Goal: Information Seeking & Learning: Compare options

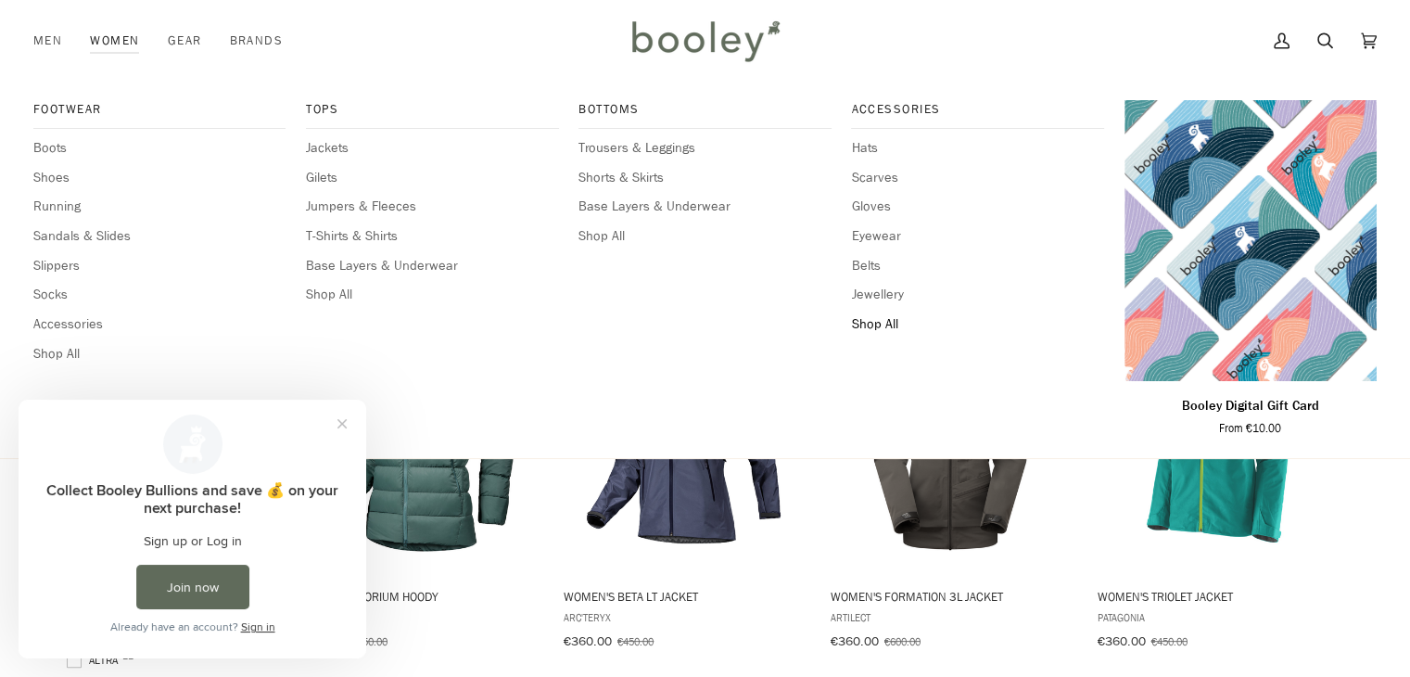
scroll to position [445, 0]
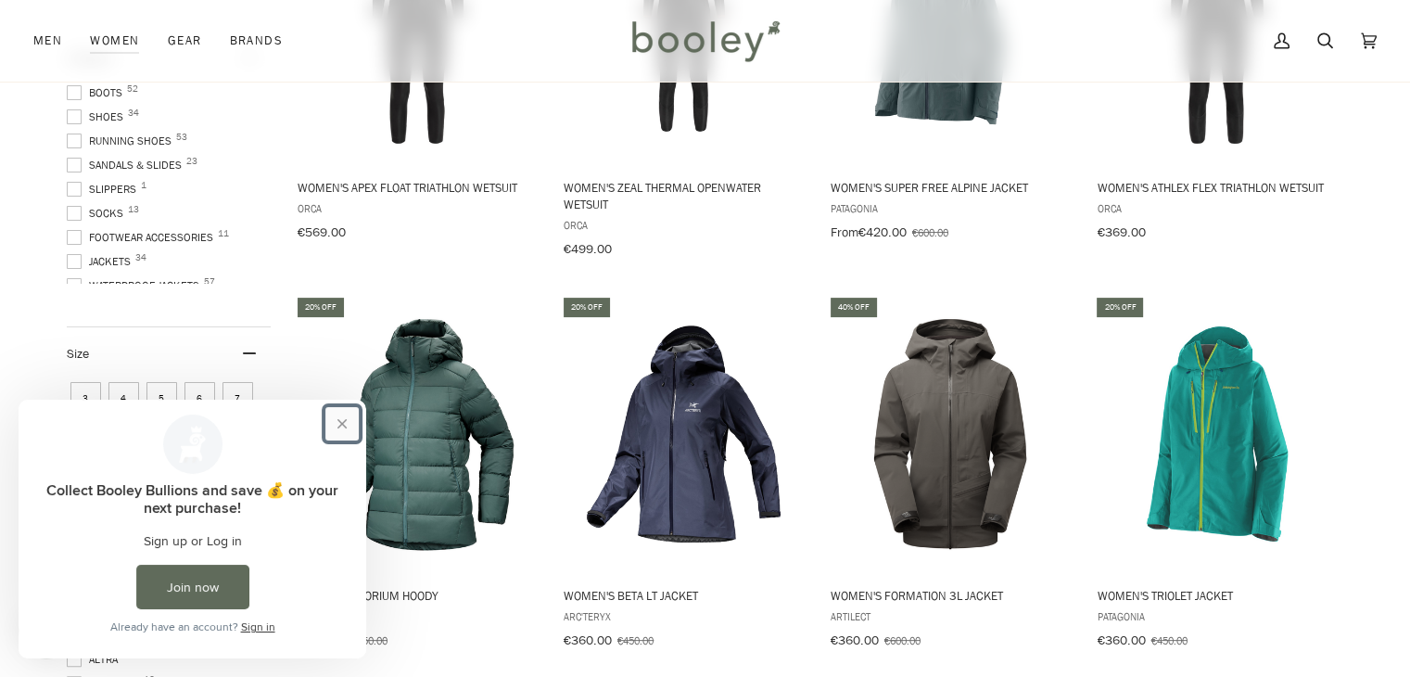
click at [337, 419] on button "Close prompt" at bounding box center [341, 423] width 33 height 33
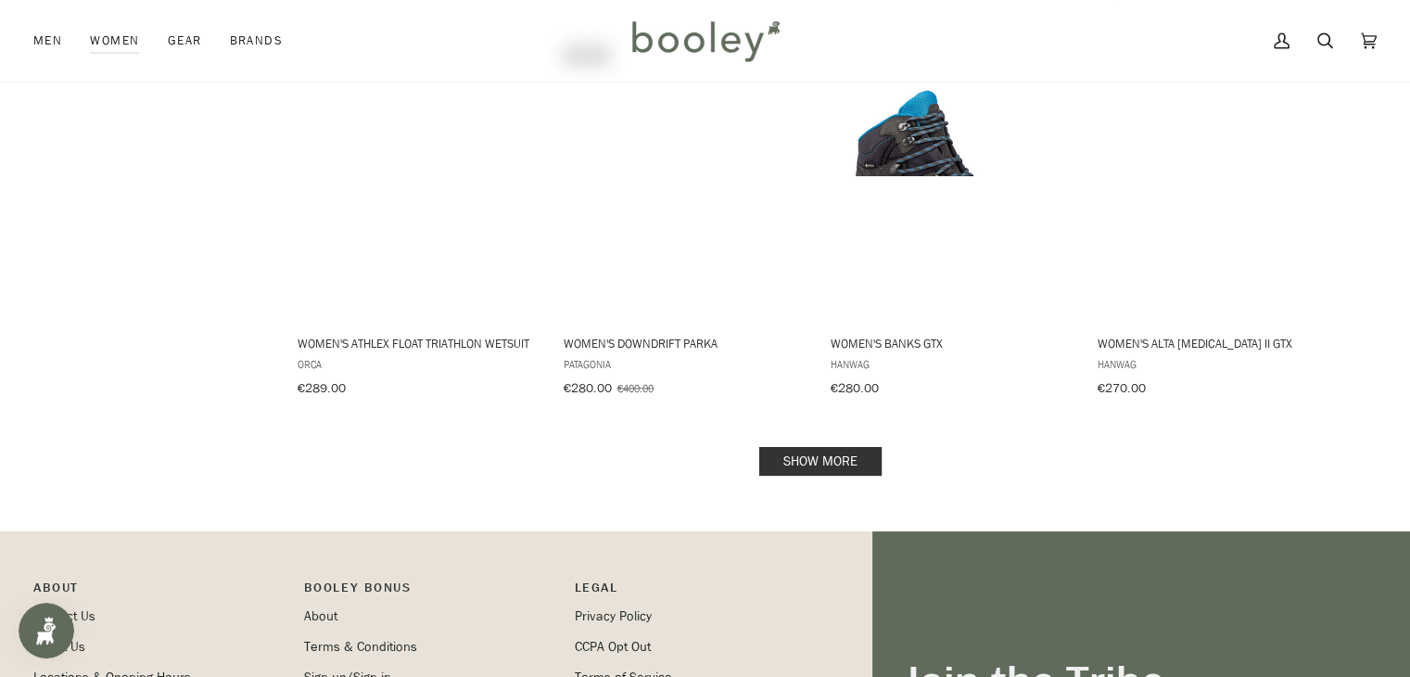
scroll to position [1928, 0]
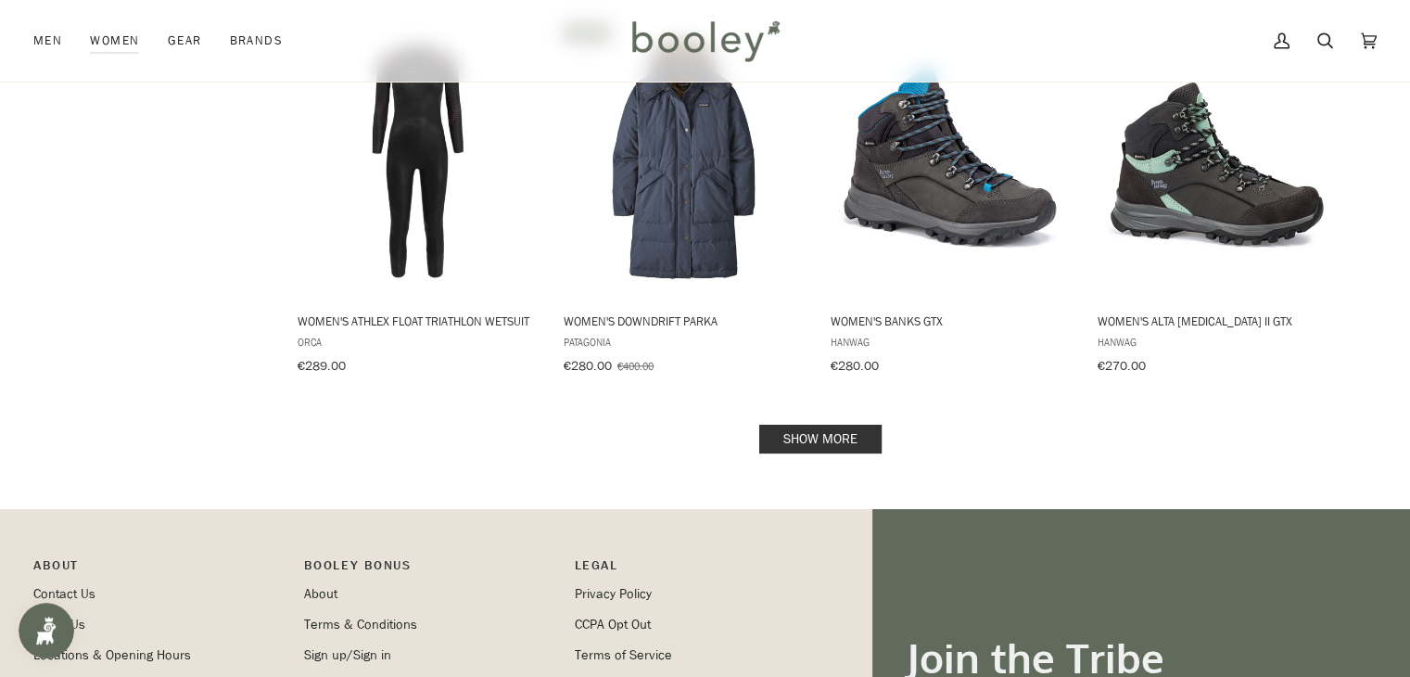
click at [822, 437] on link "Show more" at bounding box center [820, 438] width 122 height 29
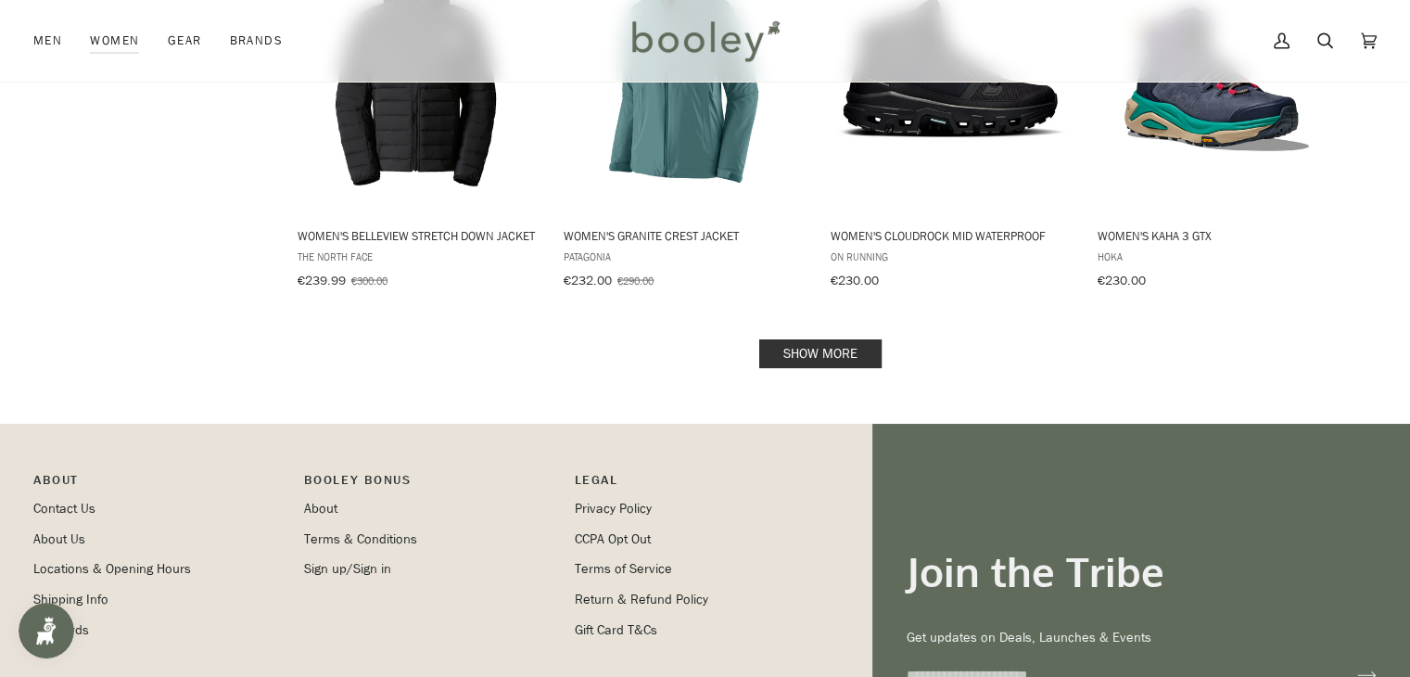
scroll to position [4040, 0]
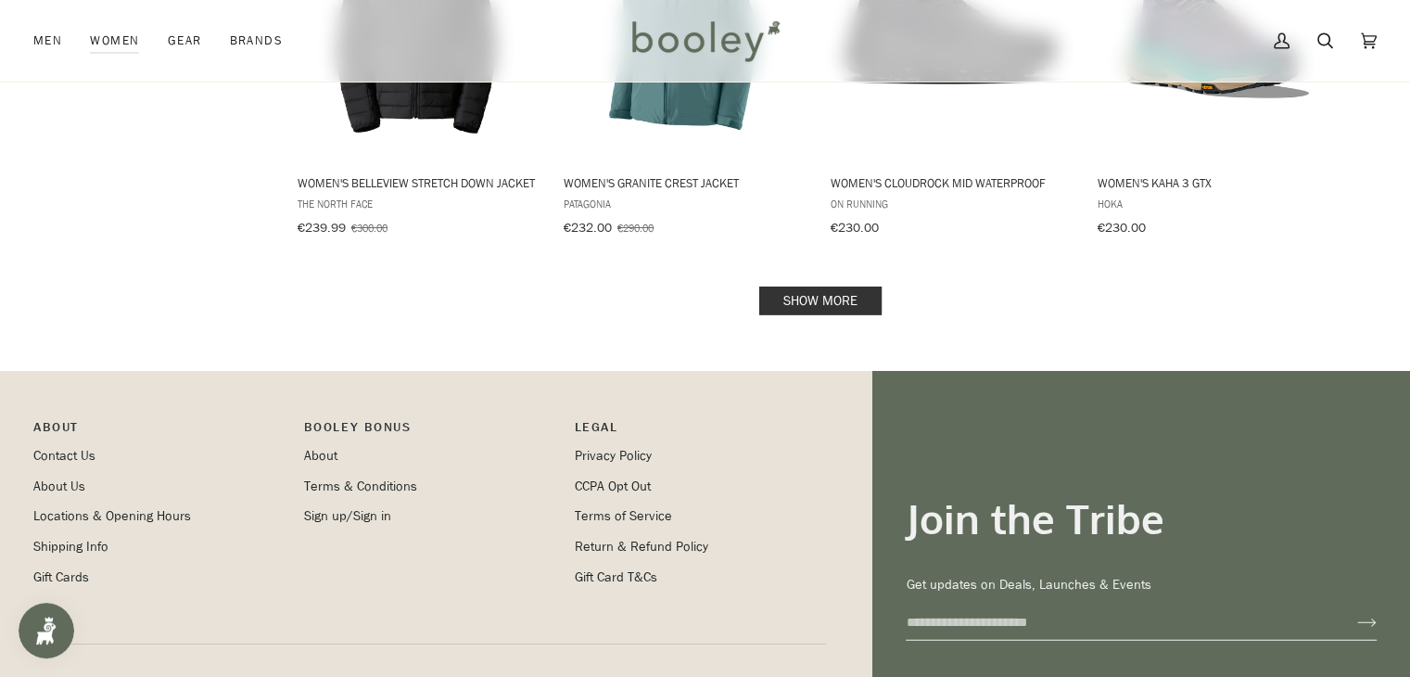
click at [849, 286] on link "Show more" at bounding box center [820, 300] width 122 height 29
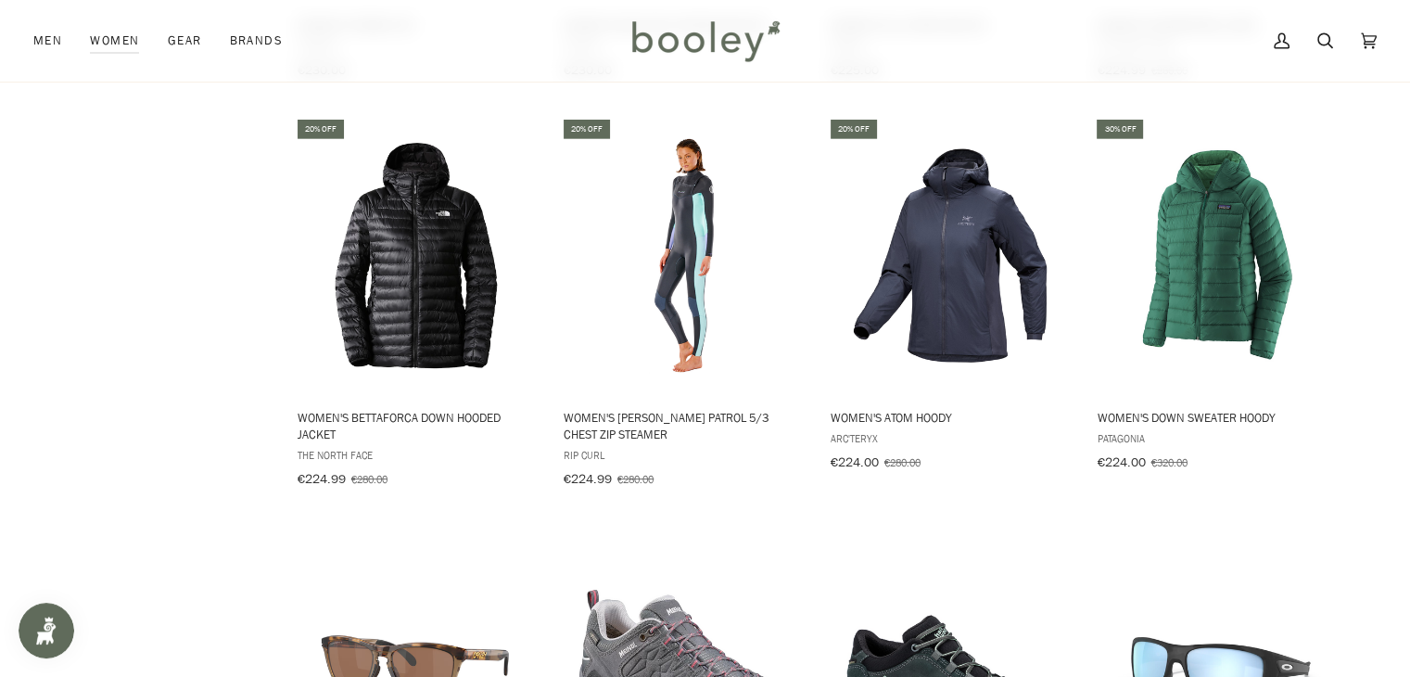
scroll to position [4597, 0]
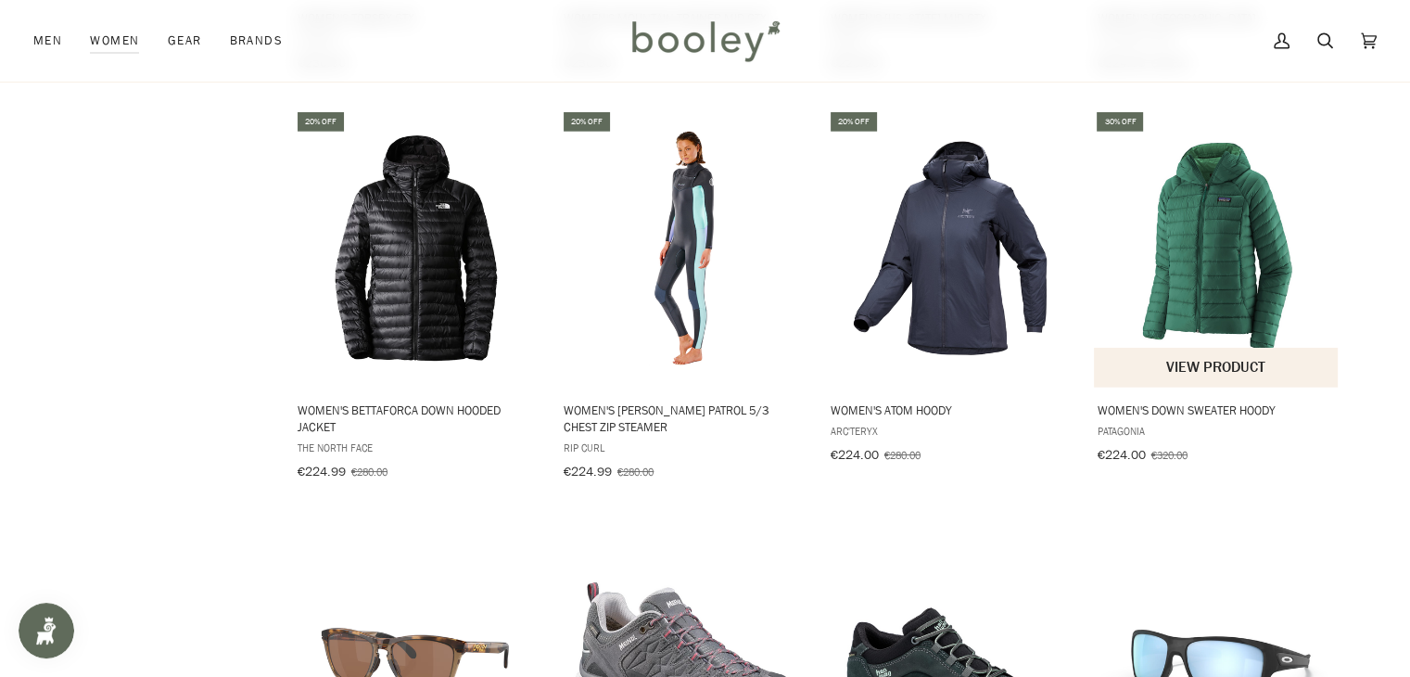
click at [1233, 276] on img "Women's Down Sweater Hoody" at bounding box center [1217, 248] width 246 height 246
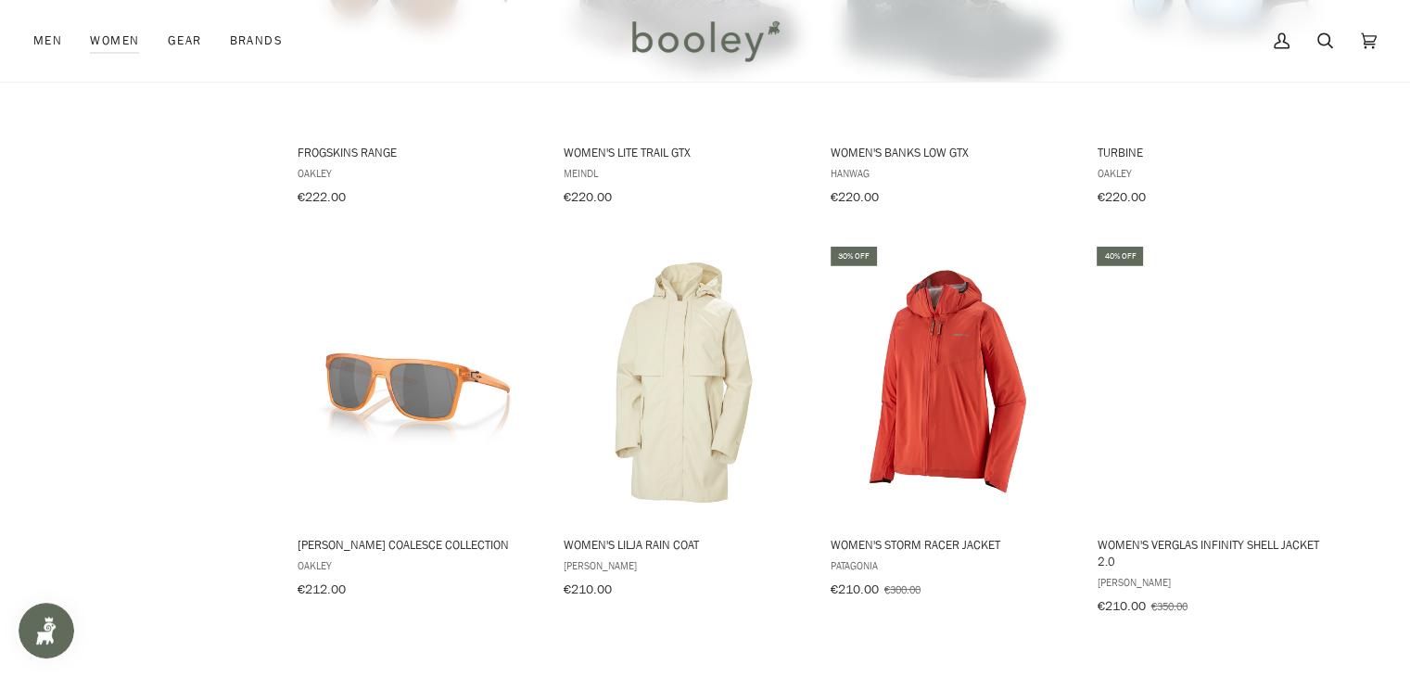
scroll to position [5264, 0]
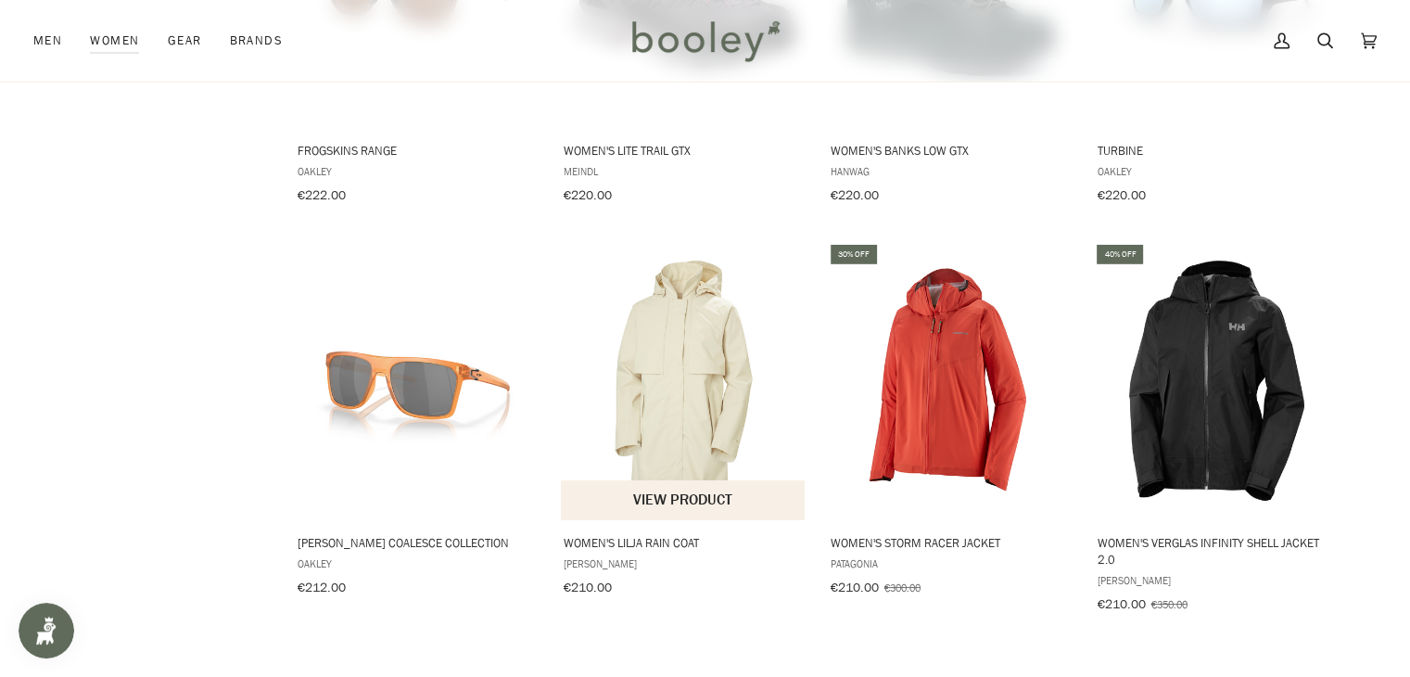
click at [677, 368] on img "Women's Lilja Rain Coat" at bounding box center [684, 381] width 246 height 246
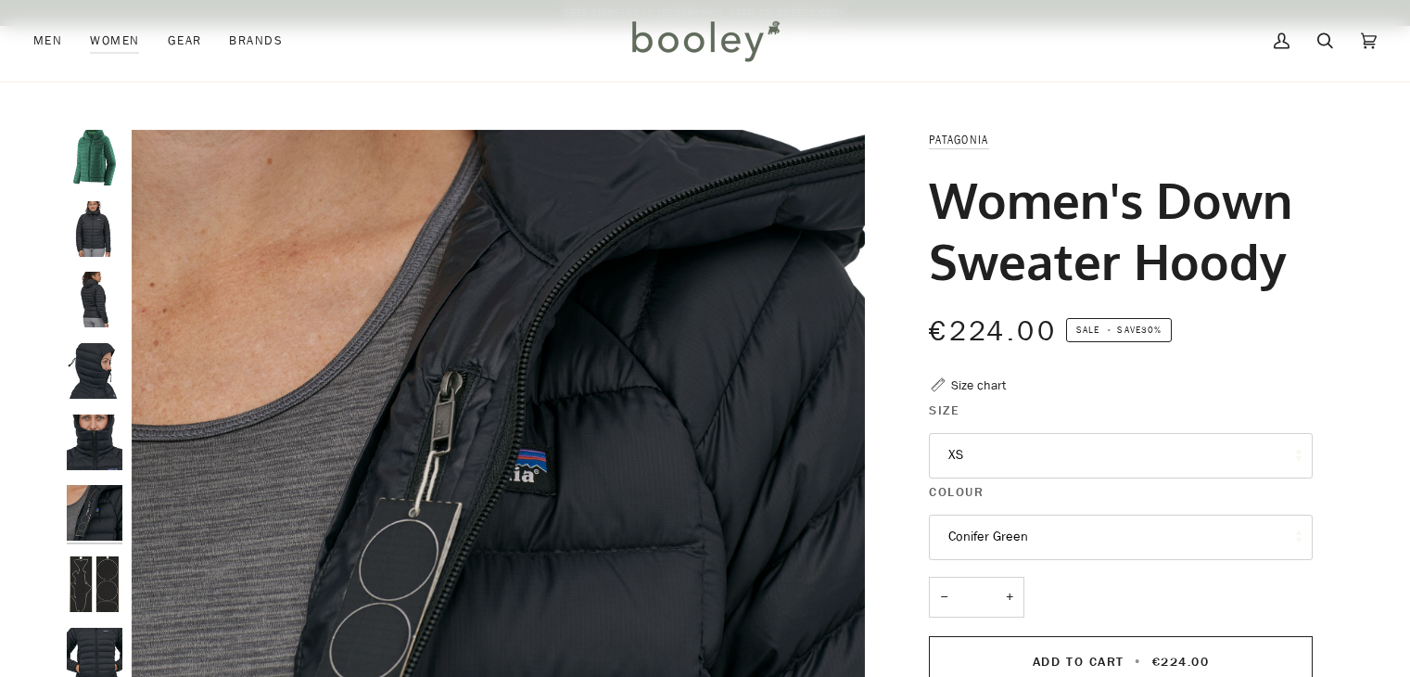
scroll to position [259, 0]
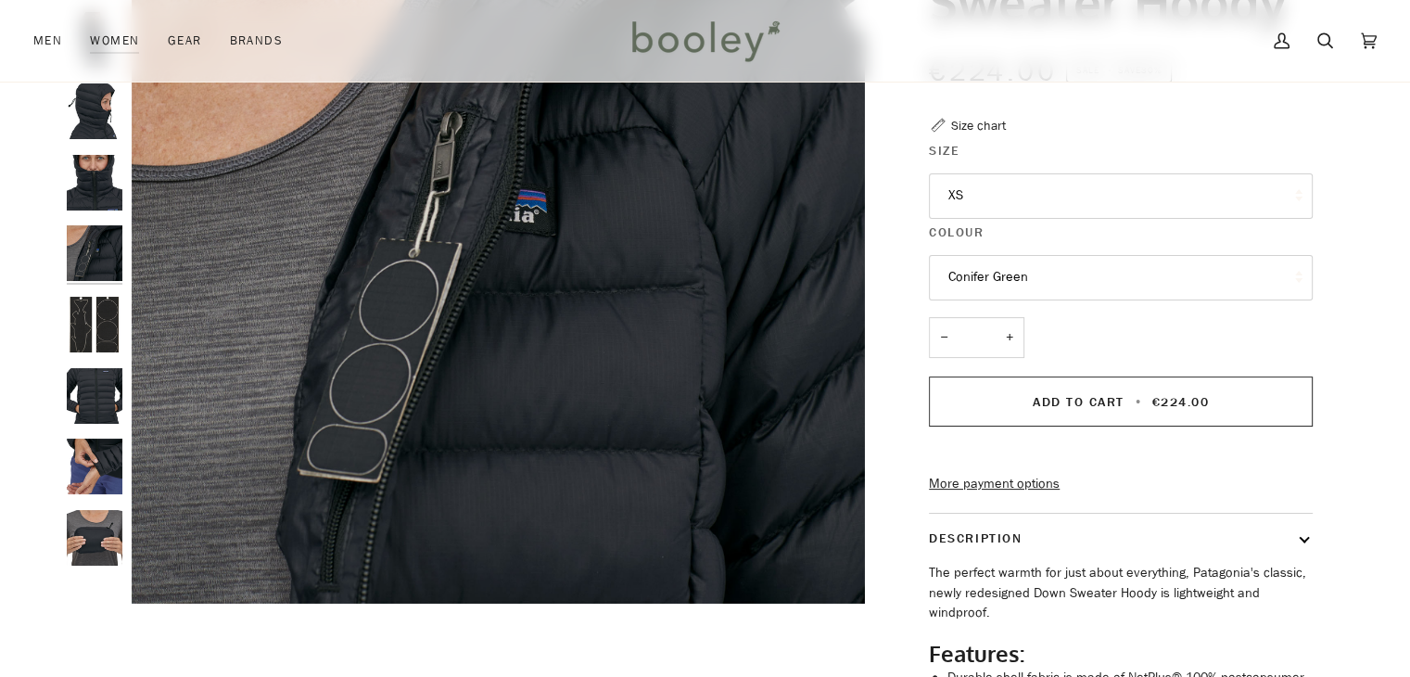
click at [107, 395] on img "Patagonia Women's Down Sweater Hoody - Booley Galway" at bounding box center [95, 396] width 56 height 56
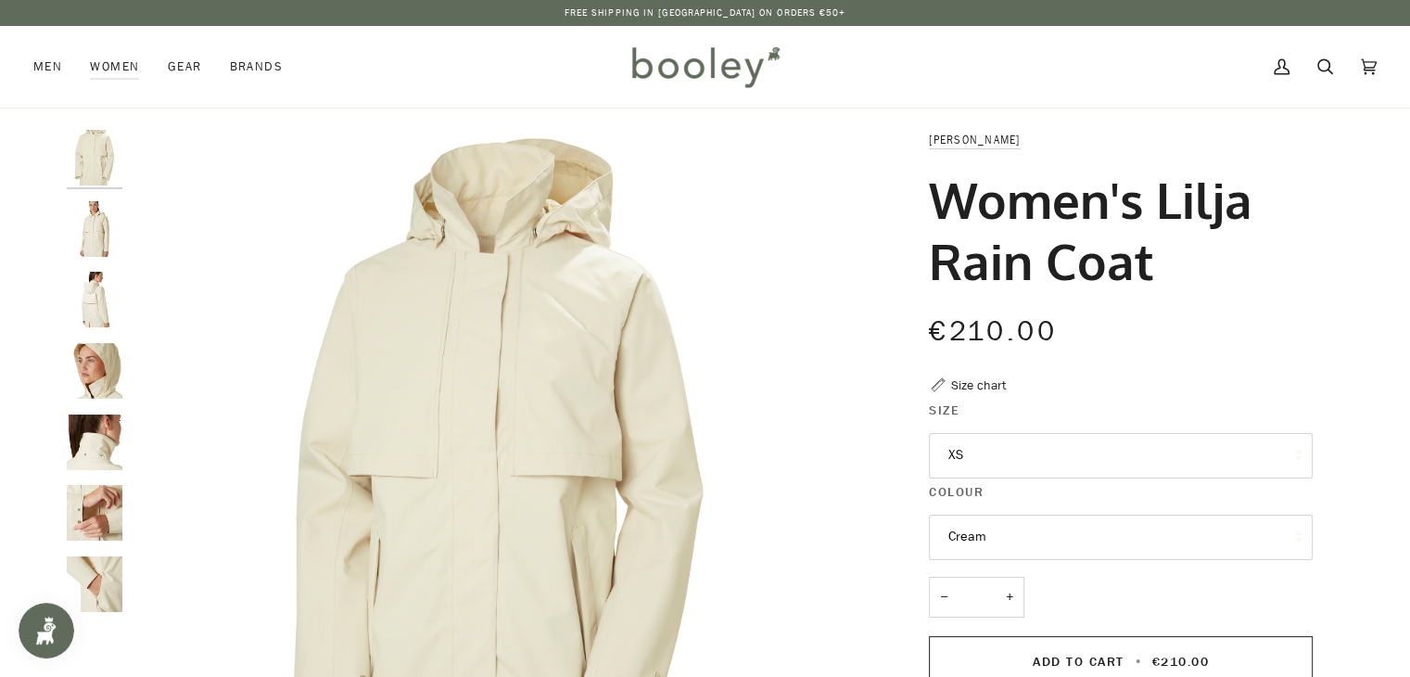
click at [102, 296] on img "Helly Hansen Women's Lilja Rain Coat Cream - Booley Galway" at bounding box center [95, 300] width 56 height 56
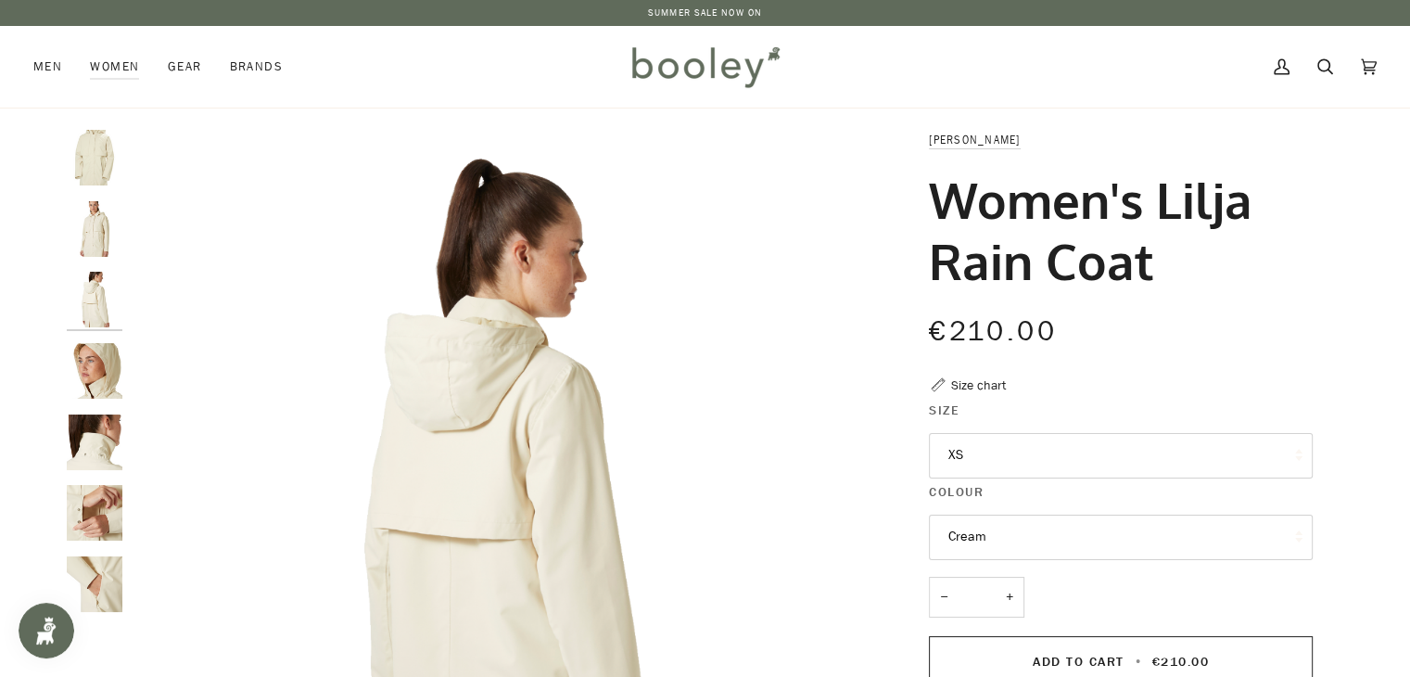
click at [107, 429] on img "Helly Hansen Women's Lilja Rain Coat Cream - Booley Galway" at bounding box center [95, 442] width 56 height 56
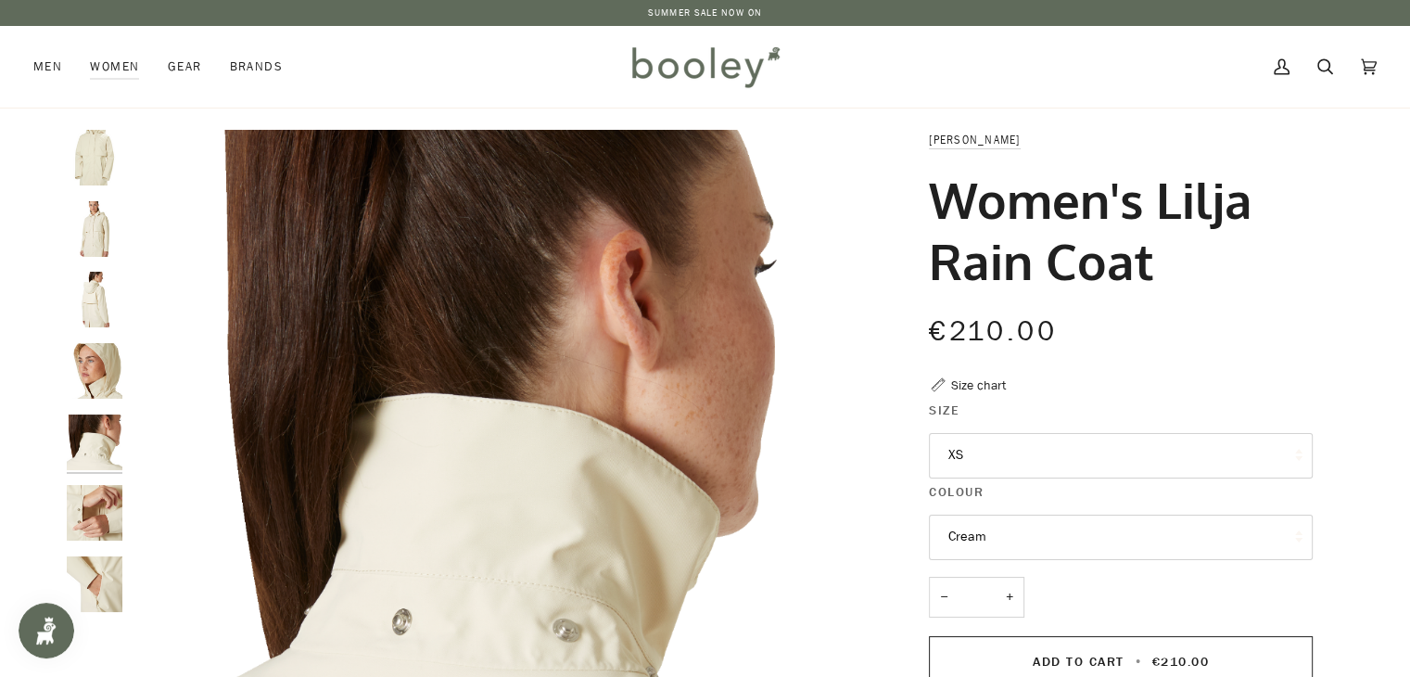
click at [107, 562] on img "Helly Hansen Women's Lilja Rain Coat Cream - Booley Galway" at bounding box center [95, 584] width 56 height 56
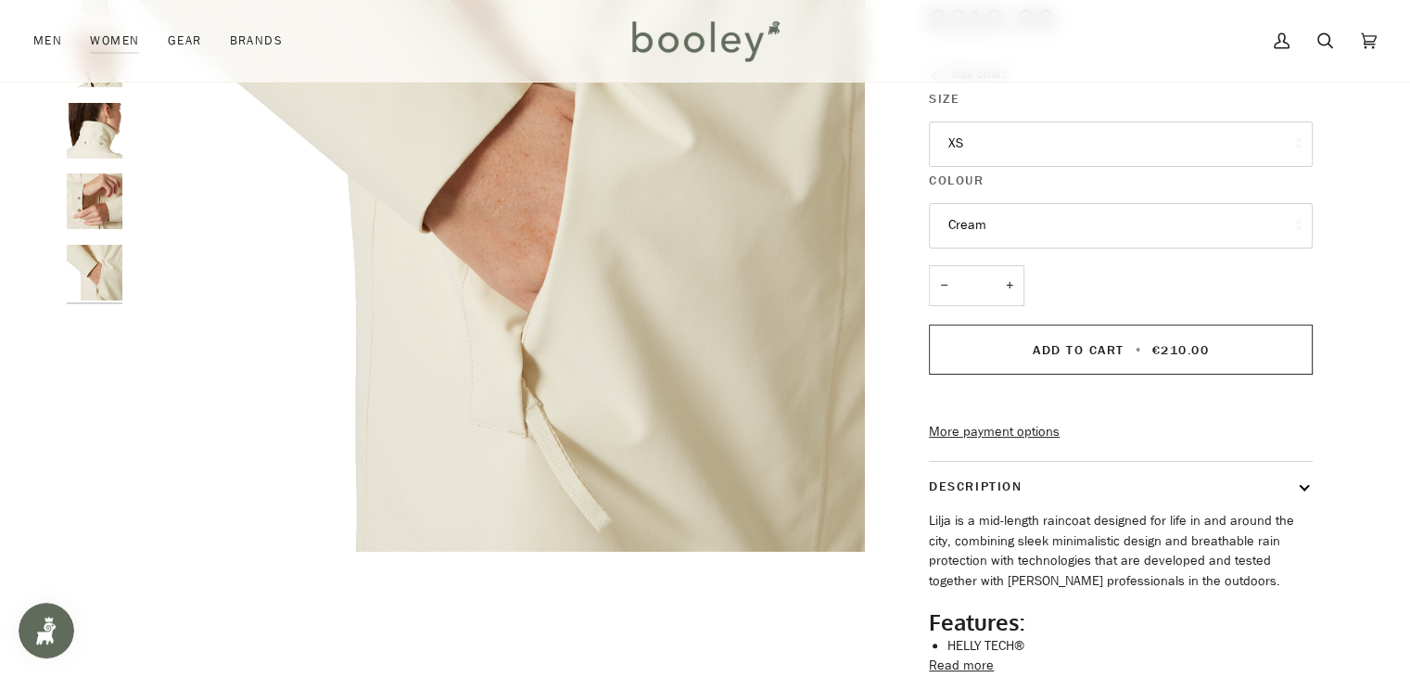
scroll to position [148, 0]
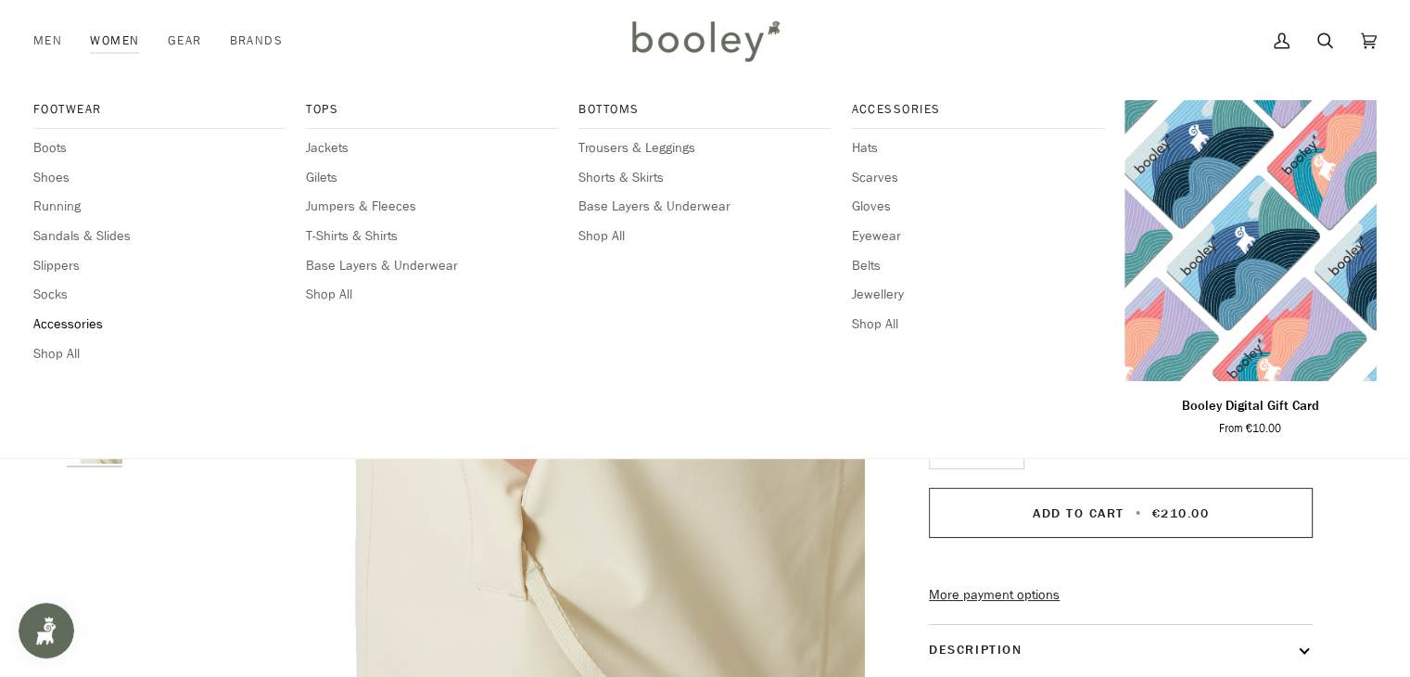
click at [79, 317] on span "Accessories" at bounding box center [159, 324] width 252 height 20
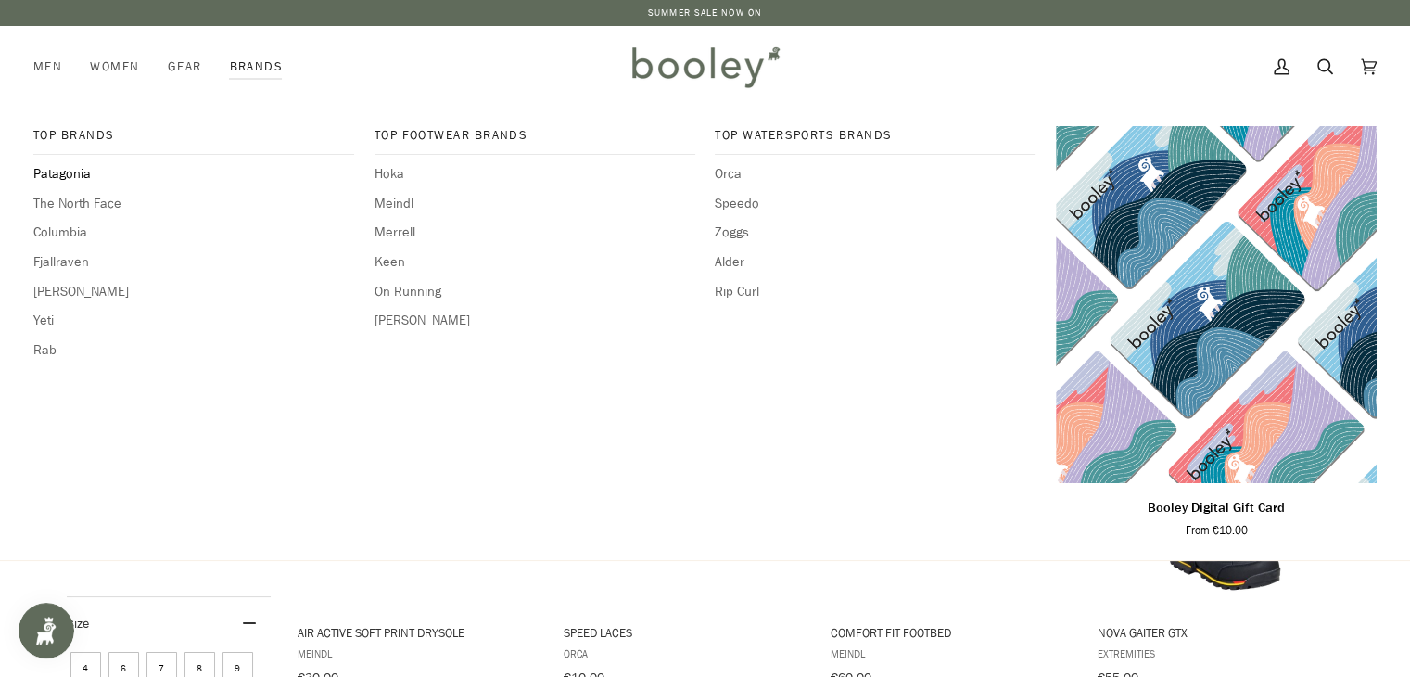
click at [86, 175] on span "Patagonia" at bounding box center [193, 174] width 321 height 20
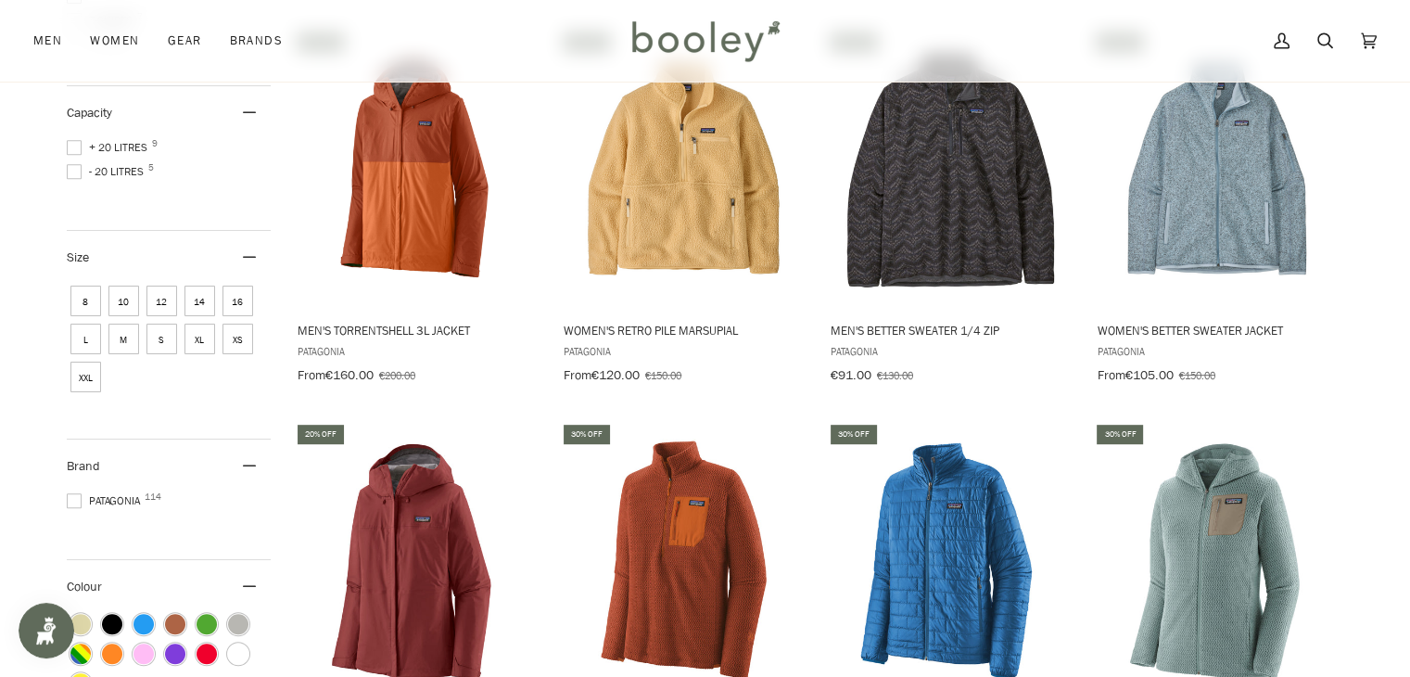
scroll to position [890, 0]
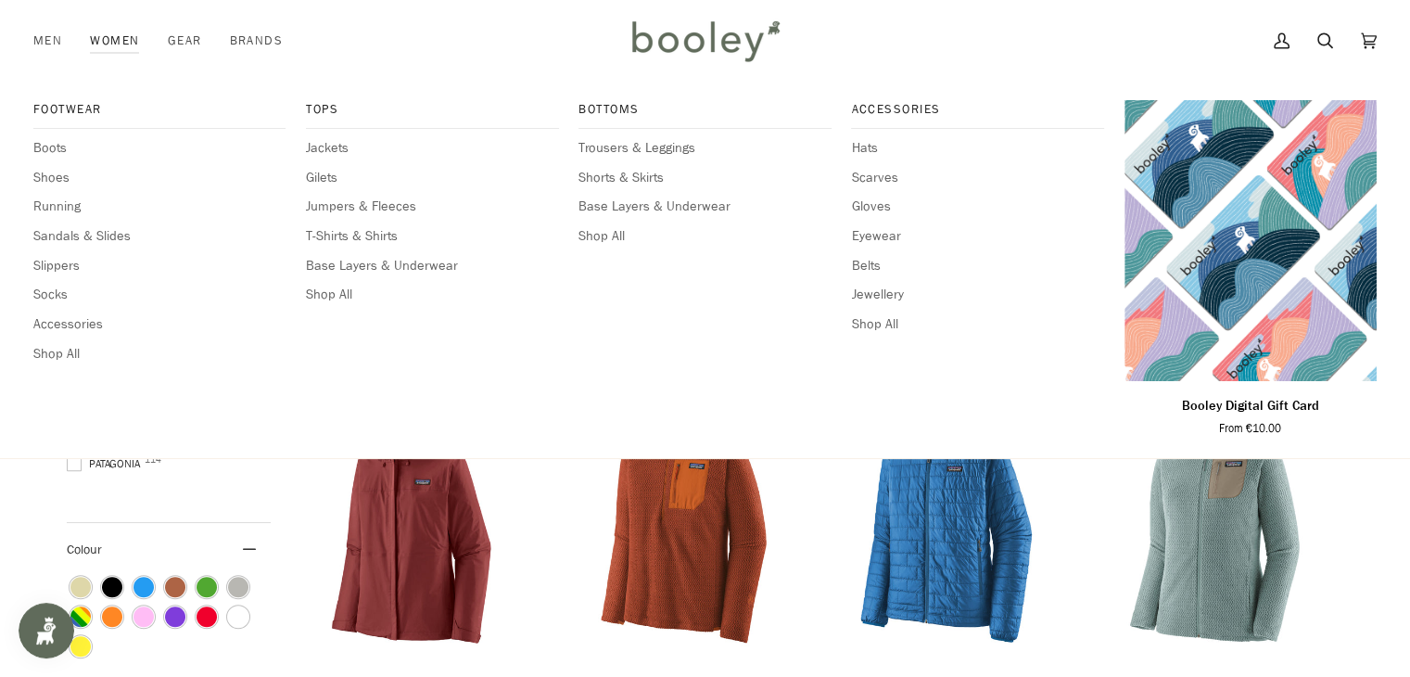
click at [119, 36] on link "Women" at bounding box center [114, 41] width 77 height 82
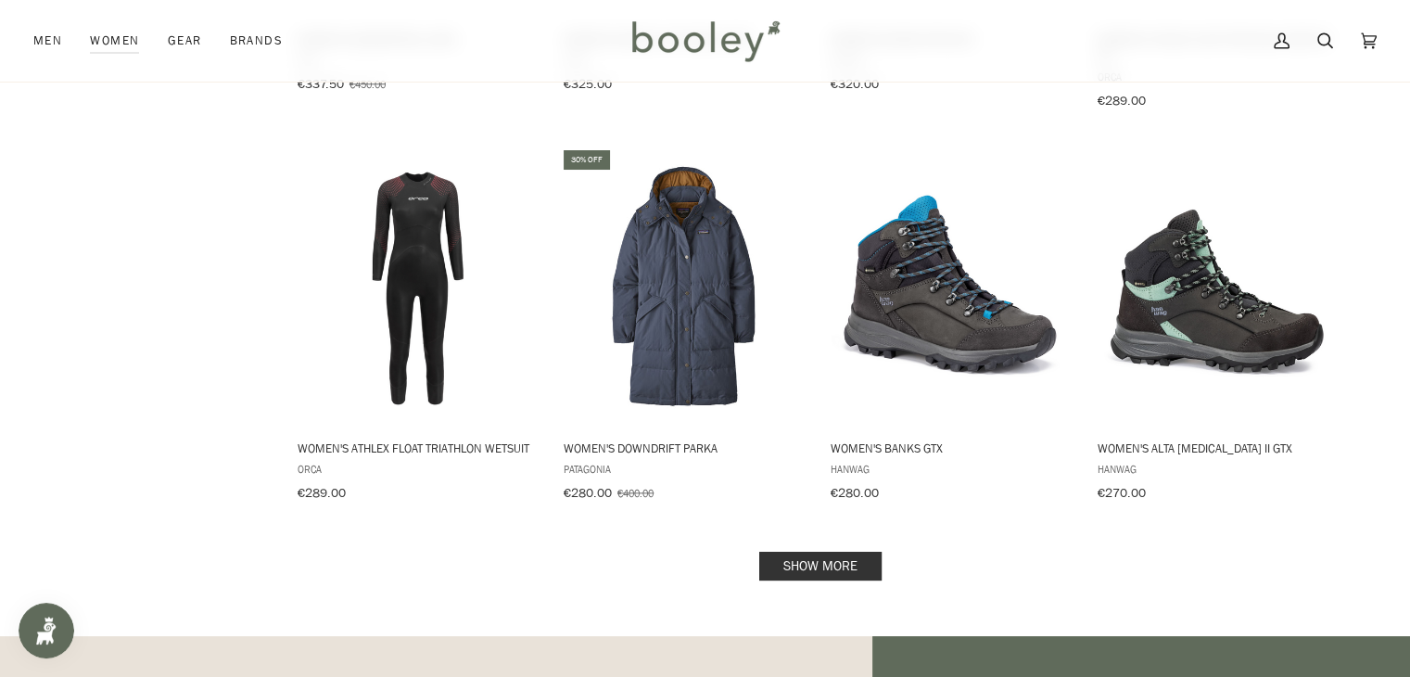
scroll to position [1965, 0]
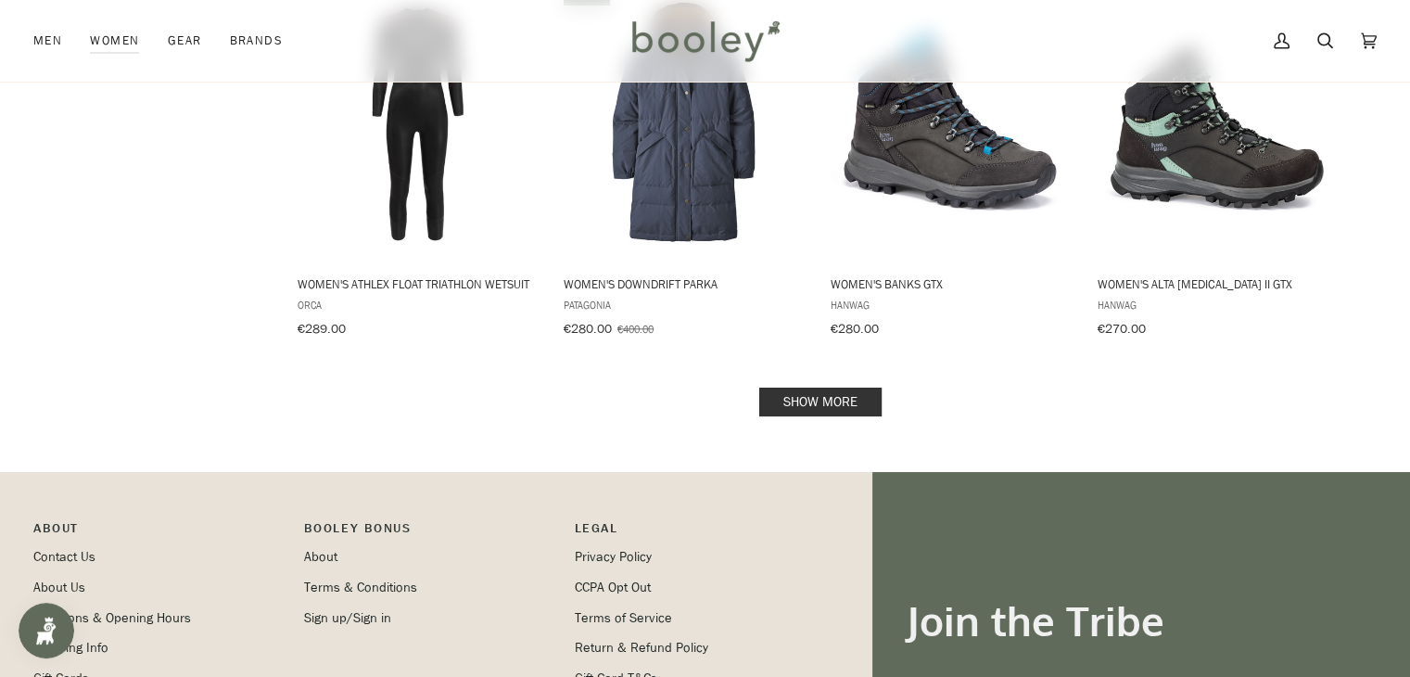
click at [824, 391] on link "Show more" at bounding box center [820, 401] width 122 height 29
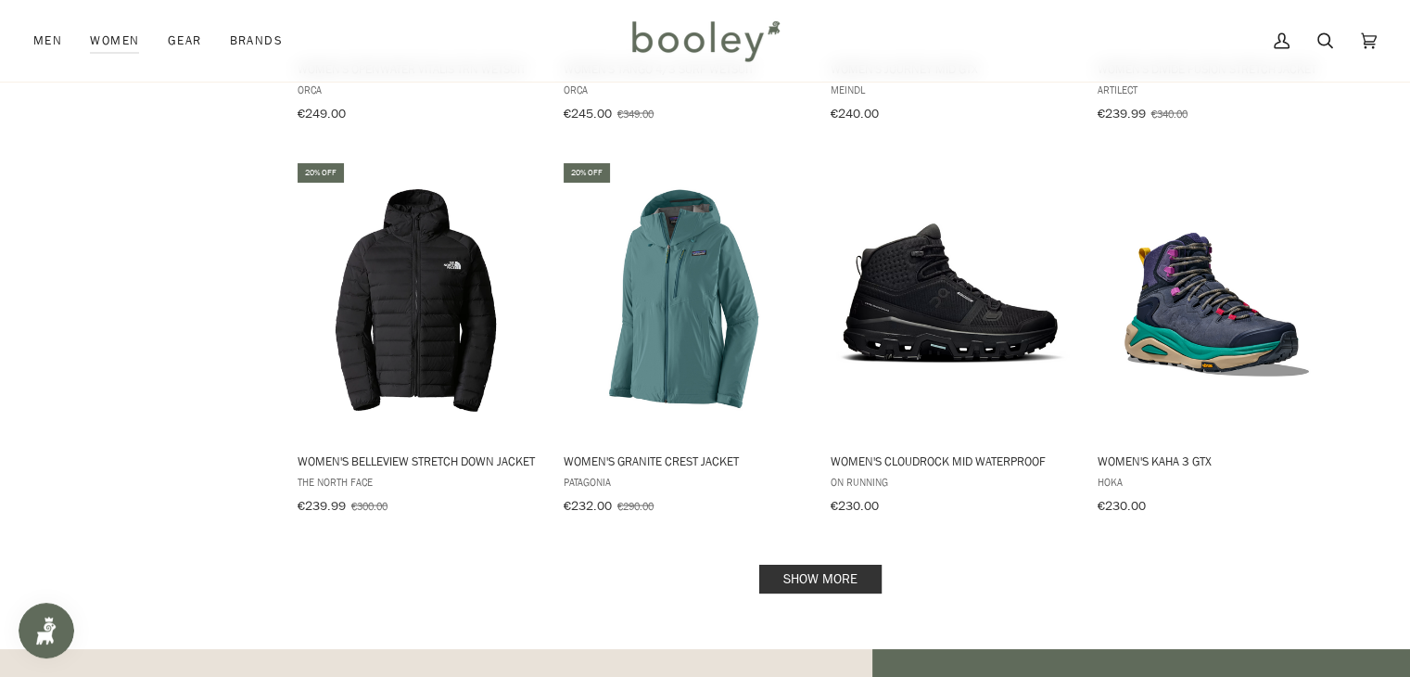
scroll to position [3818, 0]
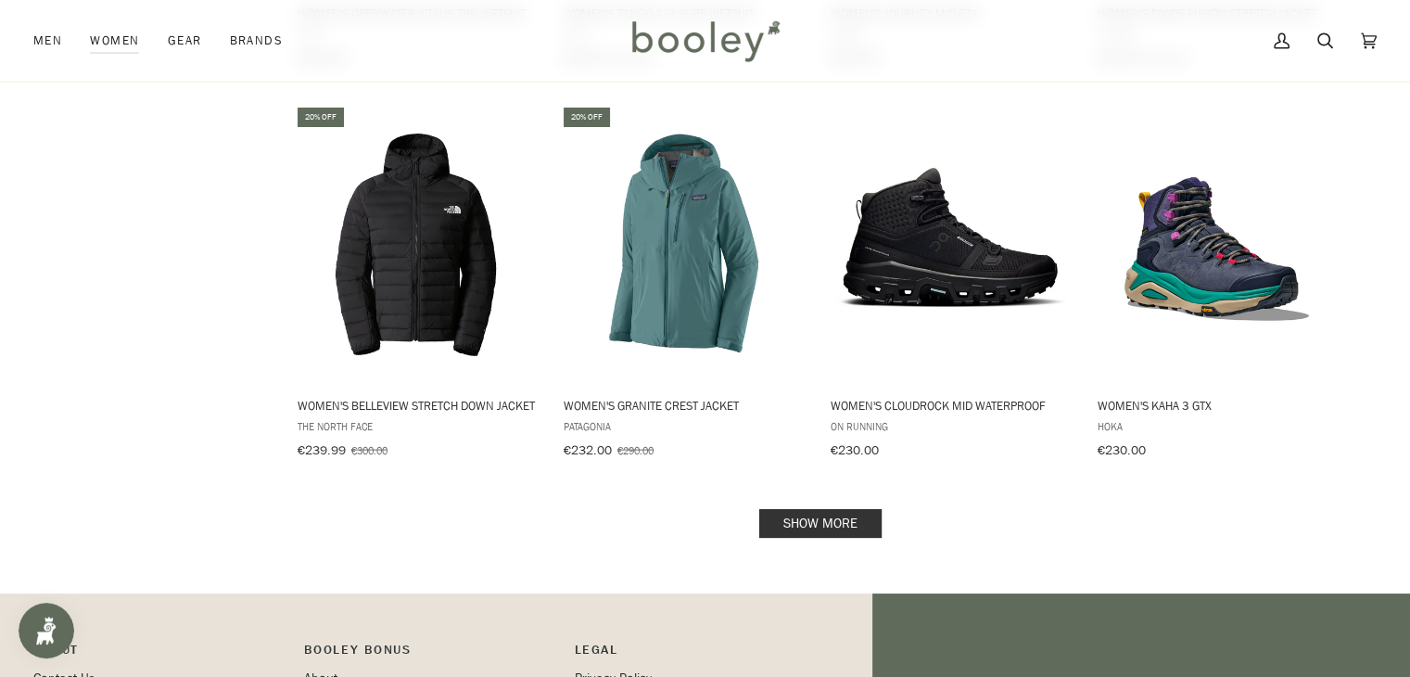
click at [855, 509] on link "Show more" at bounding box center [820, 523] width 122 height 29
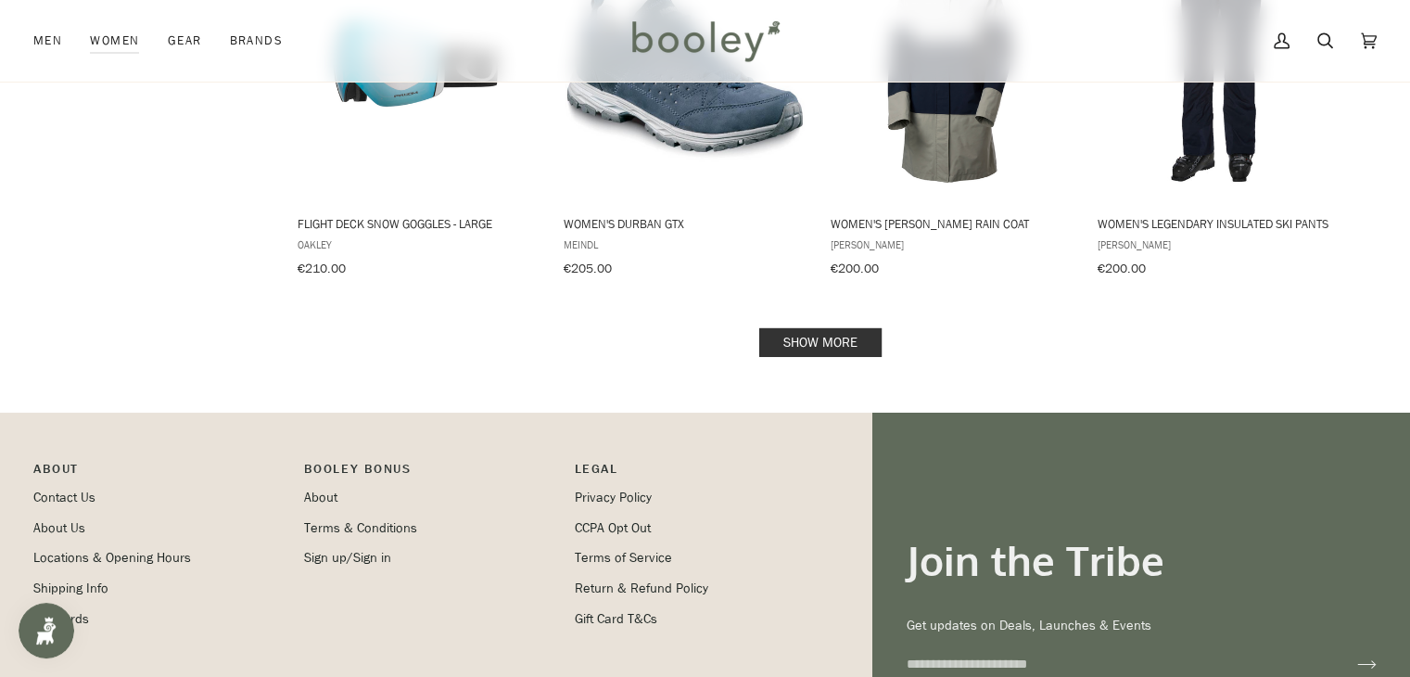
scroll to position [6042, 0]
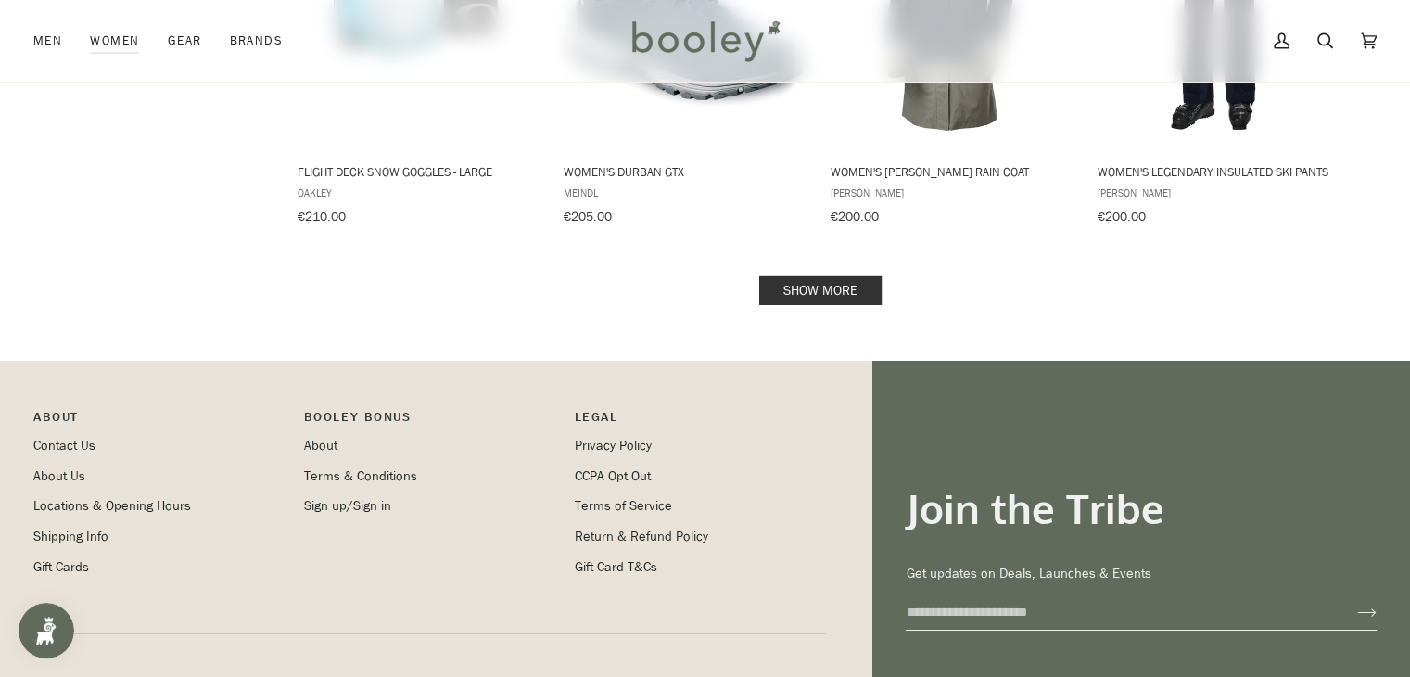
click at [834, 276] on link "Show more" at bounding box center [820, 290] width 122 height 29
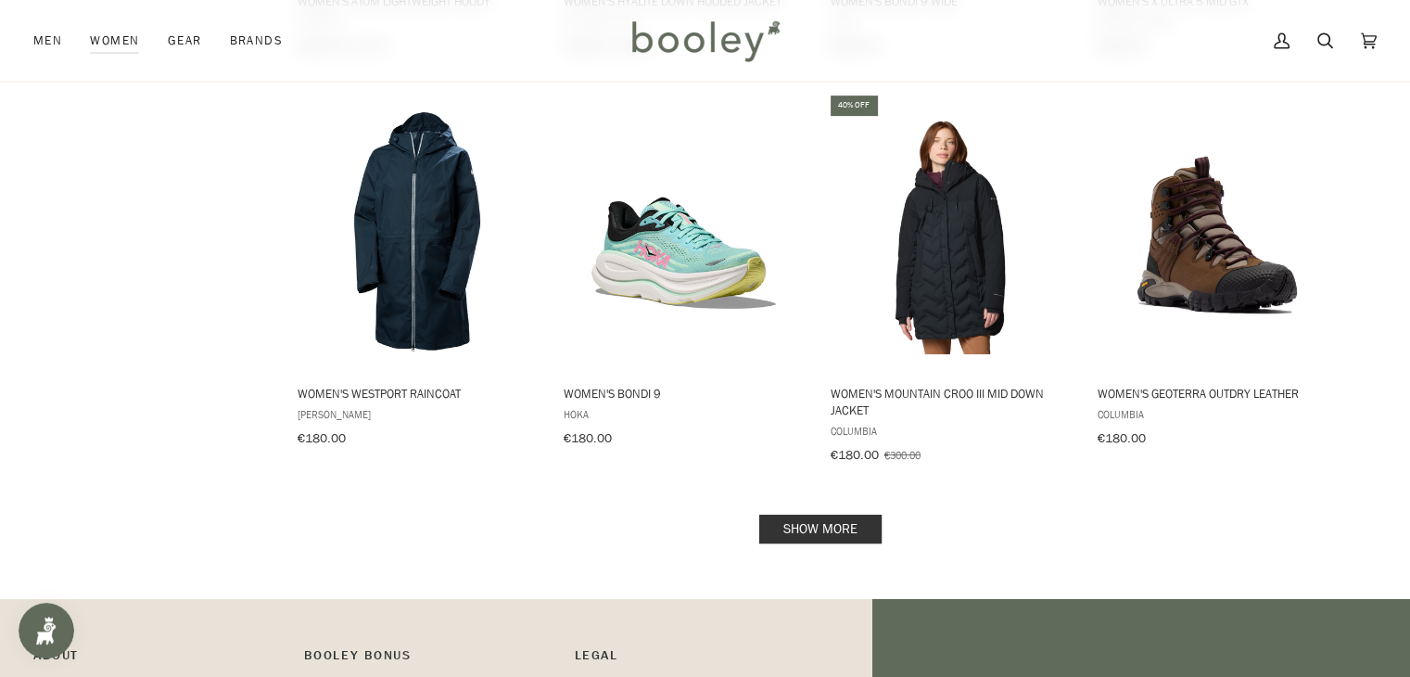
scroll to position [7859, 0]
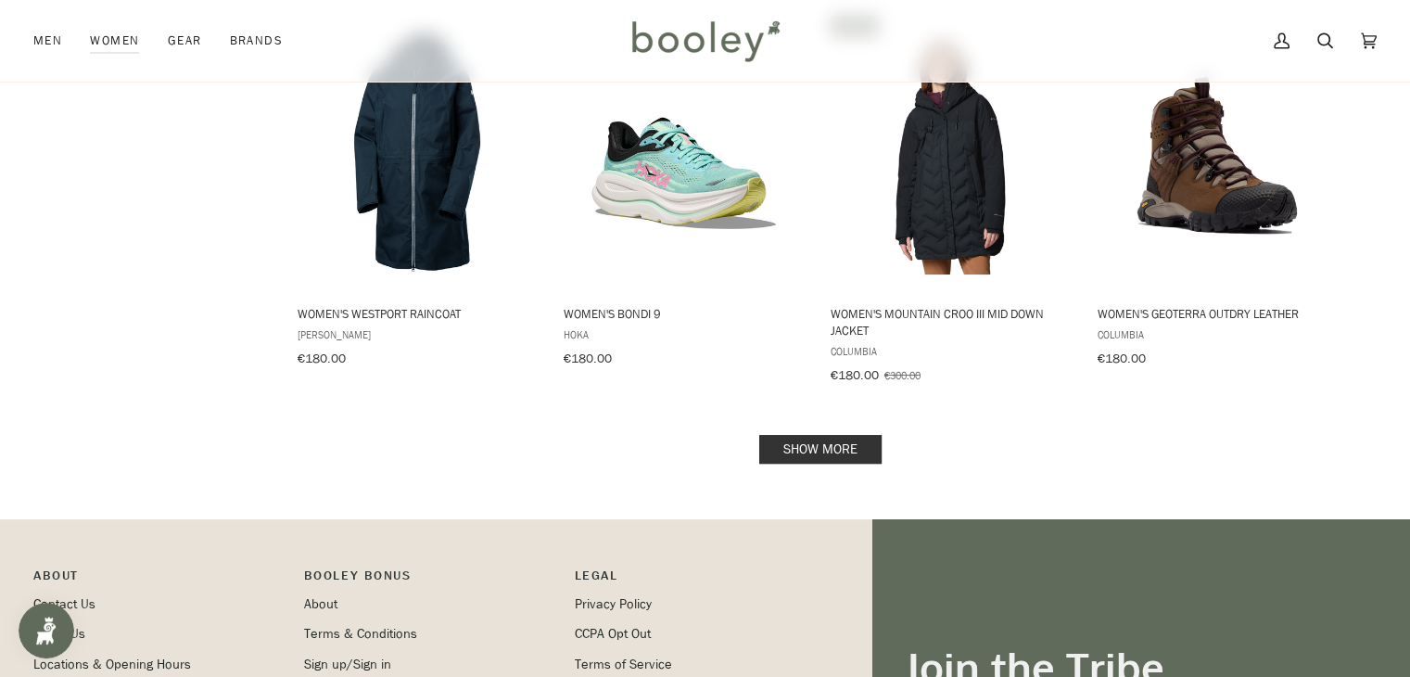
click at [803, 435] on link "Show more" at bounding box center [820, 449] width 122 height 29
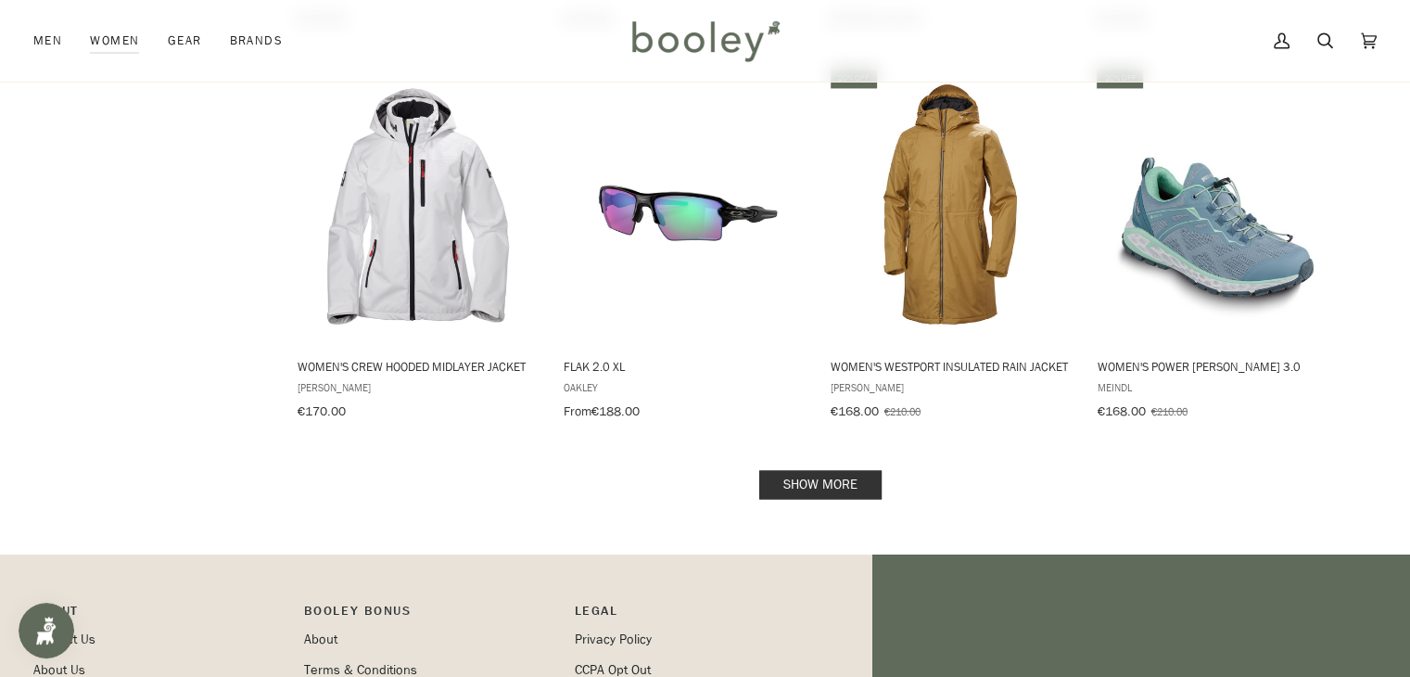
scroll to position [9786, 0]
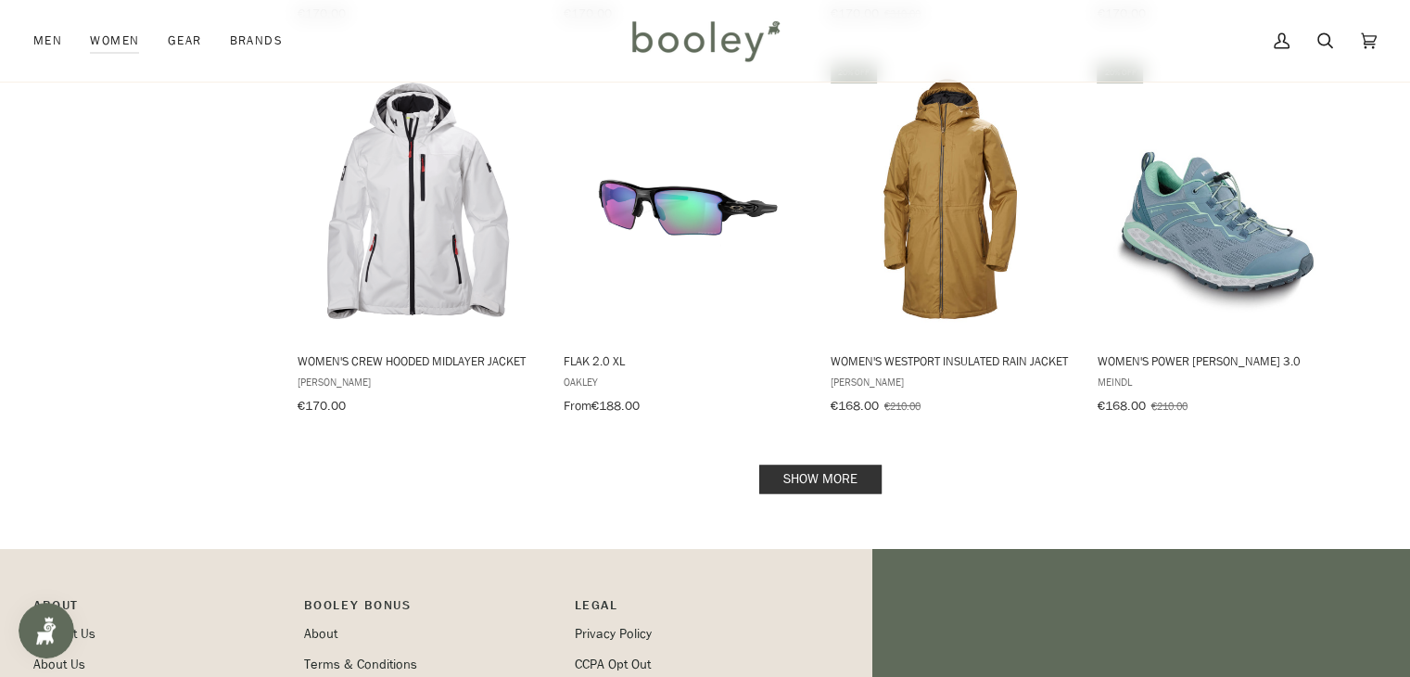
click at [819, 464] on link "Show more" at bounding box center [820, 478] width 122 height 29
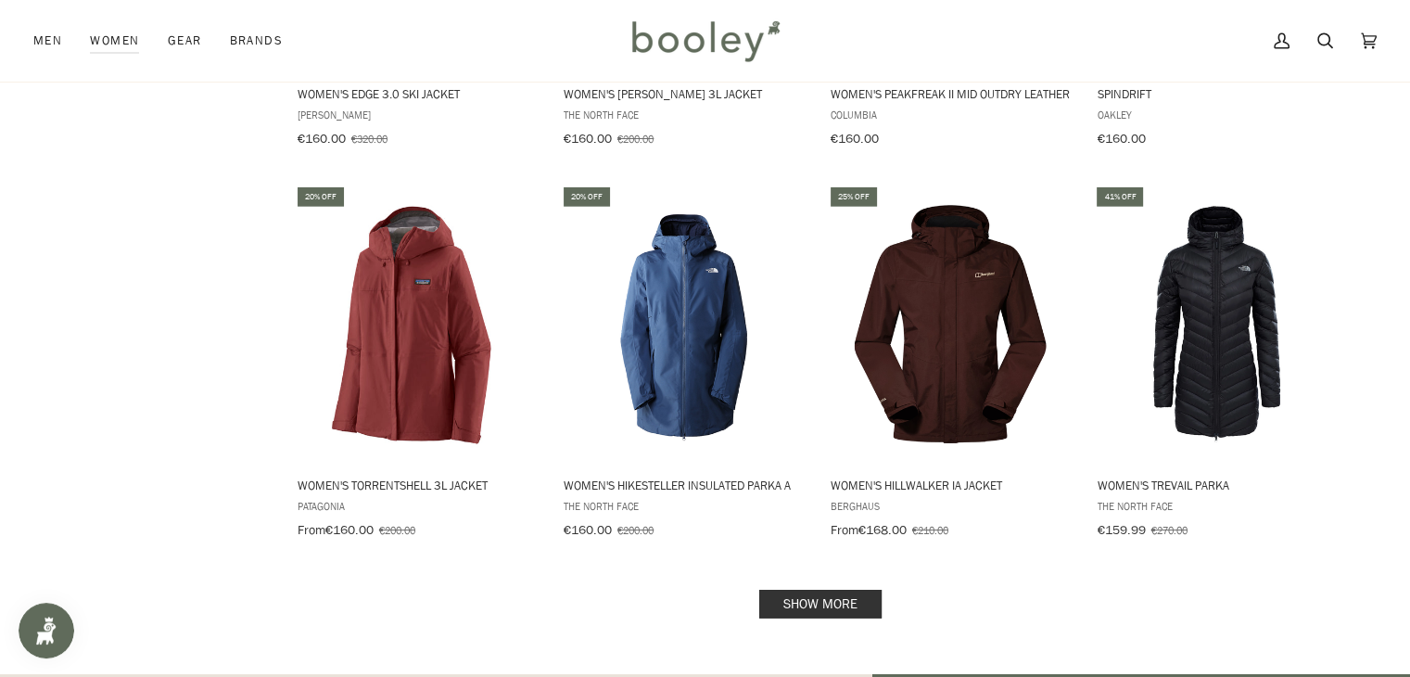
scroll to position [11640, 0]
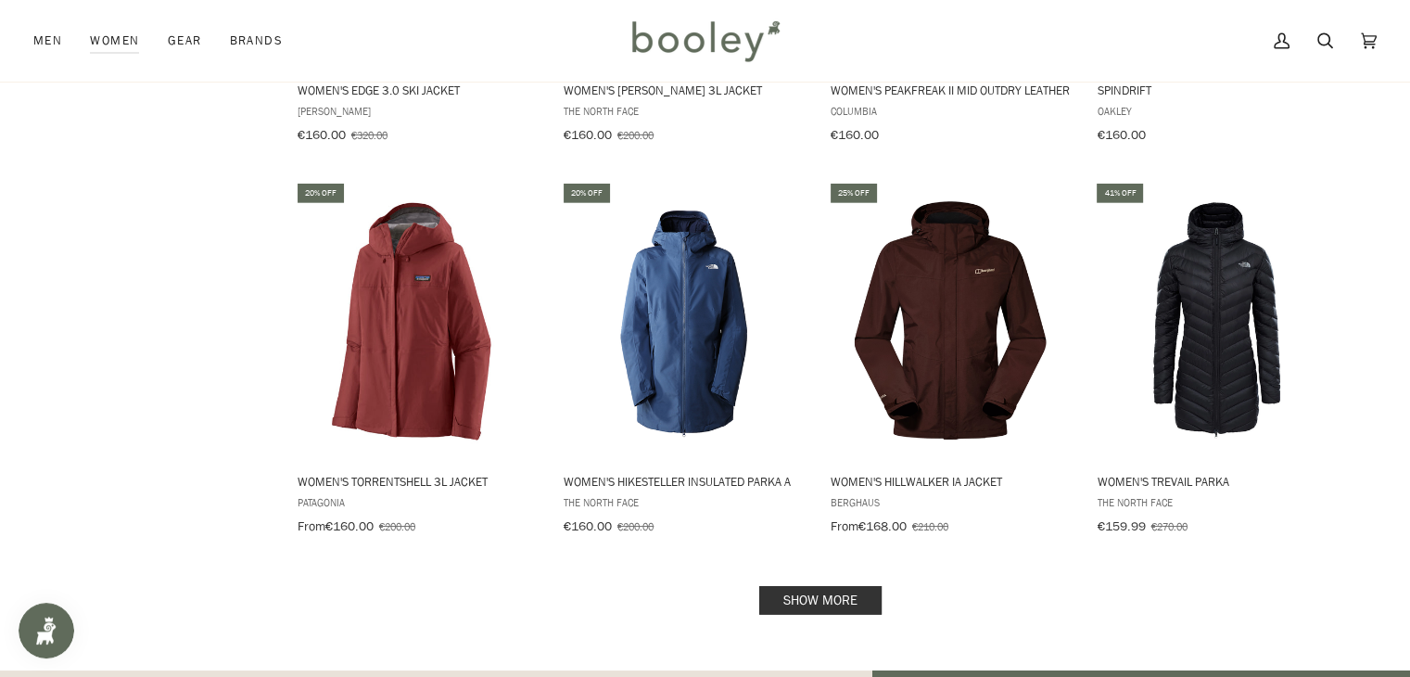
click at [840, 586] on link "Show more" at bounding box center [820, 600] width 122 height 29
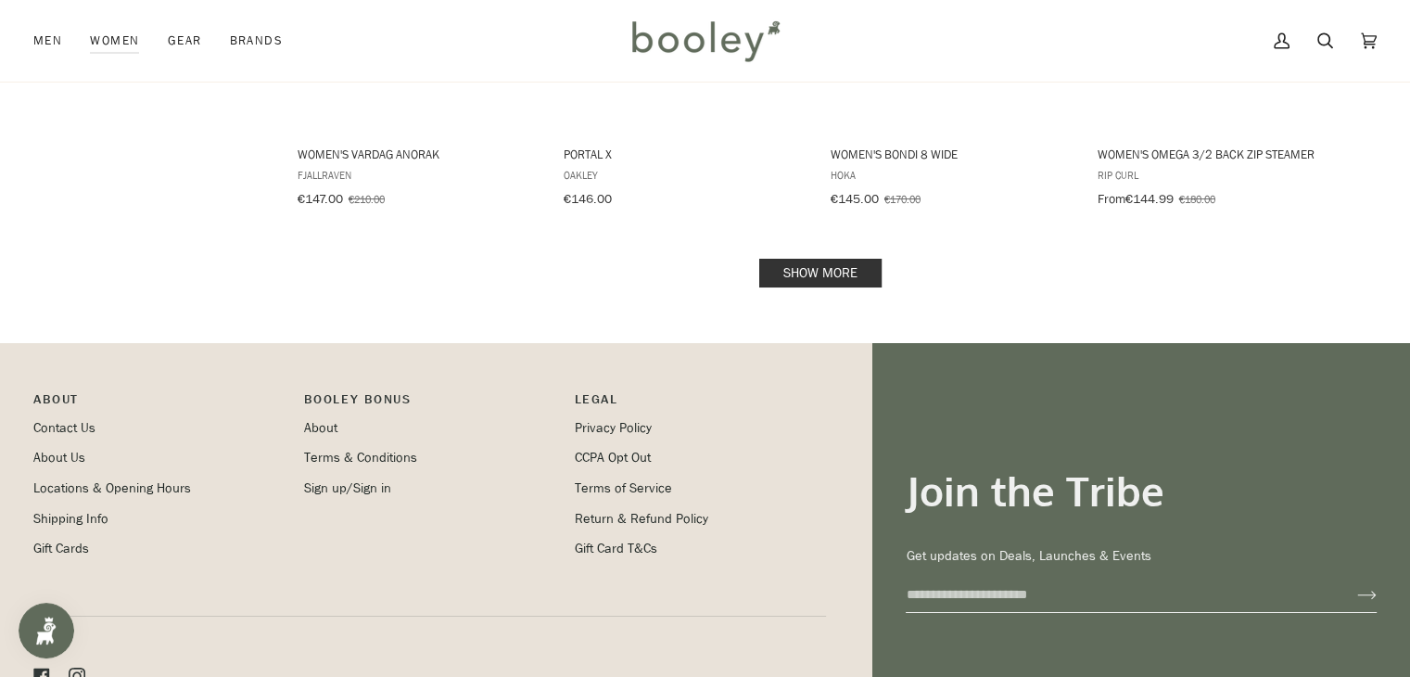
scroll to position [14029, 0]
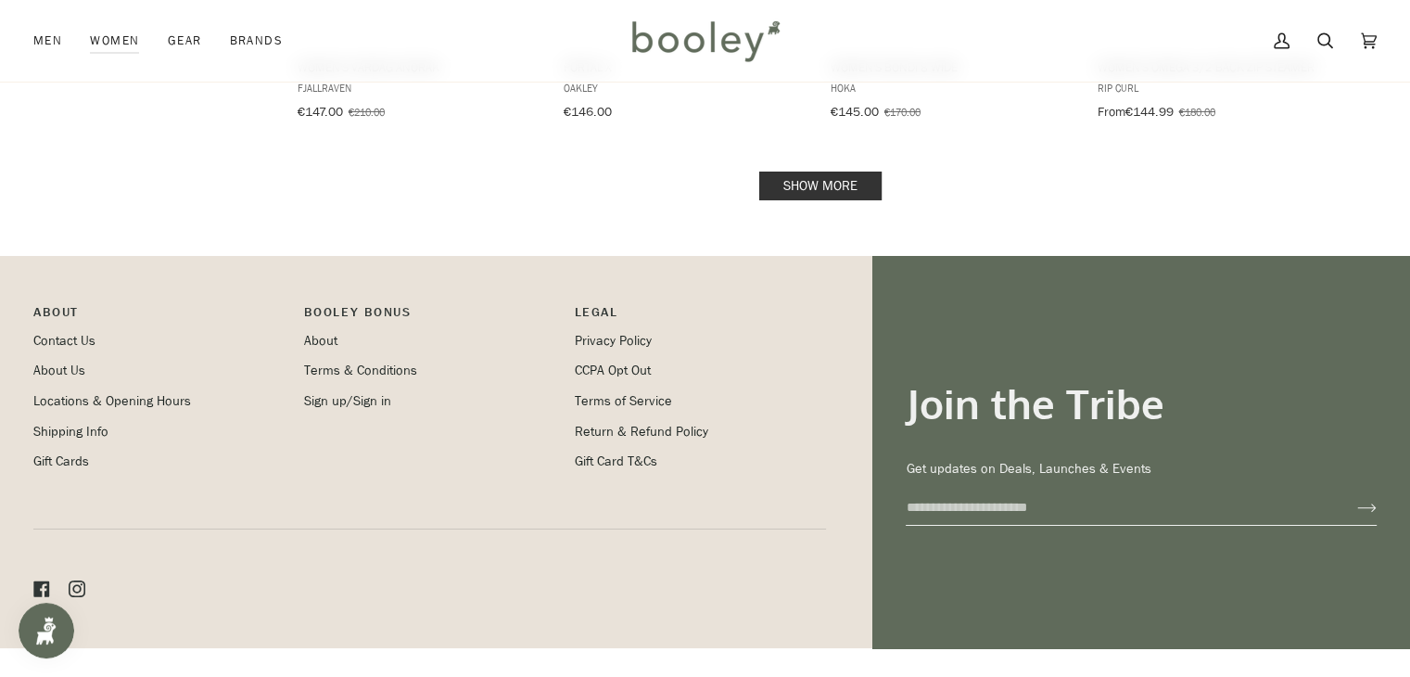
click at [849, 171] on link "Show more" at bounding box center [820, 185] width 122 height 29
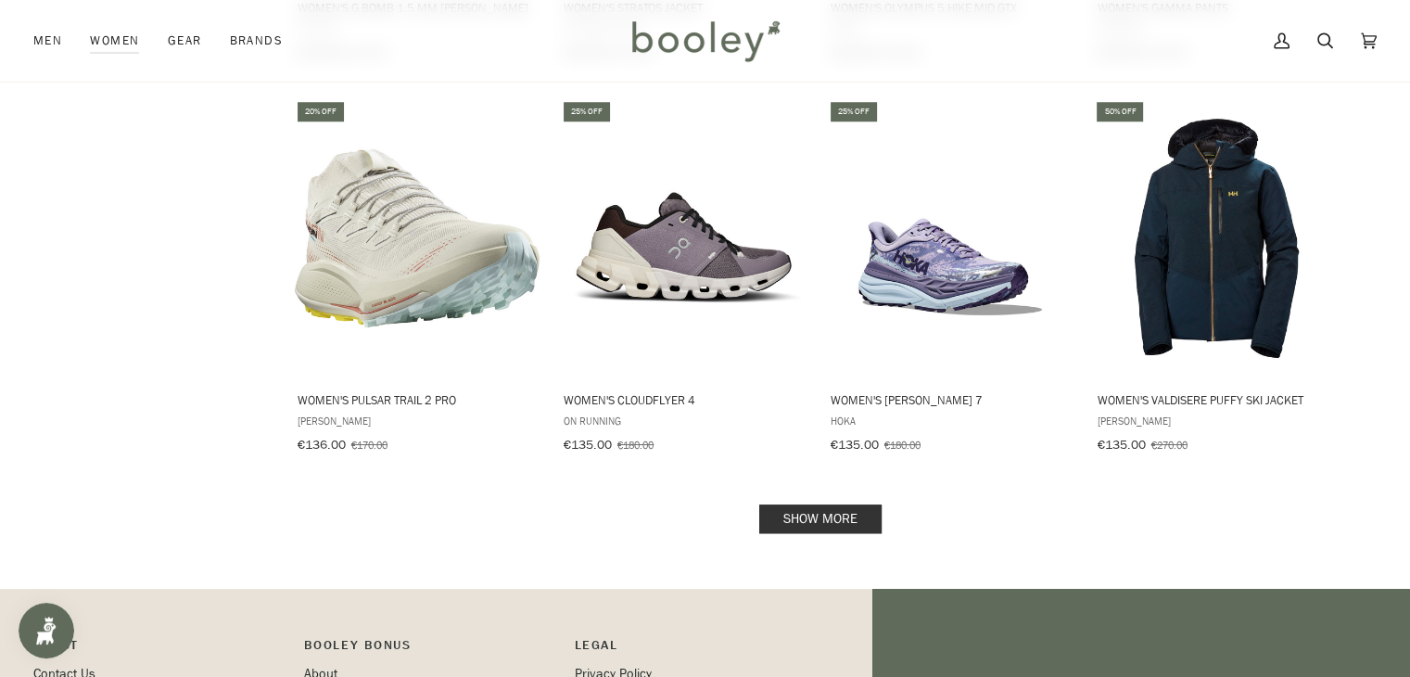
scroll to position [15736, 0]
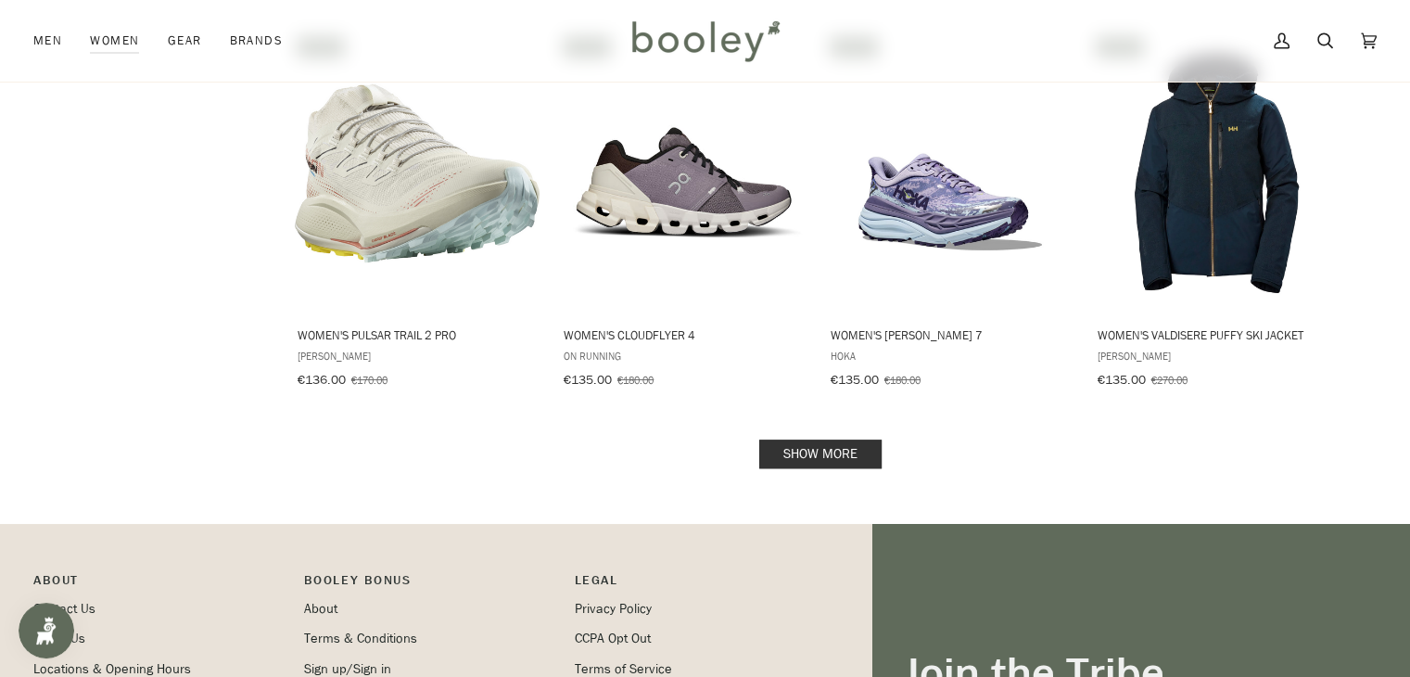
click at [841, 439] on link "Show more" at bounding box center [820, 453] width 122 height 29
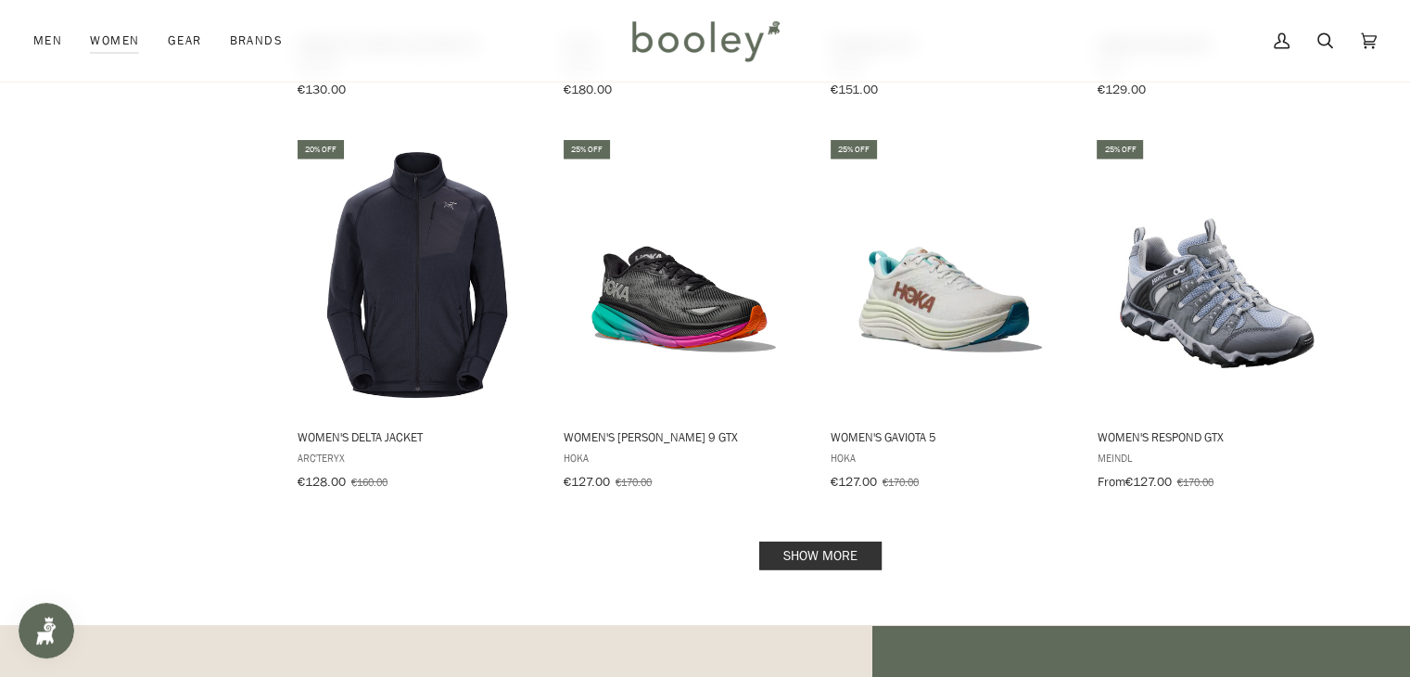
scroll to position [17663, 0]
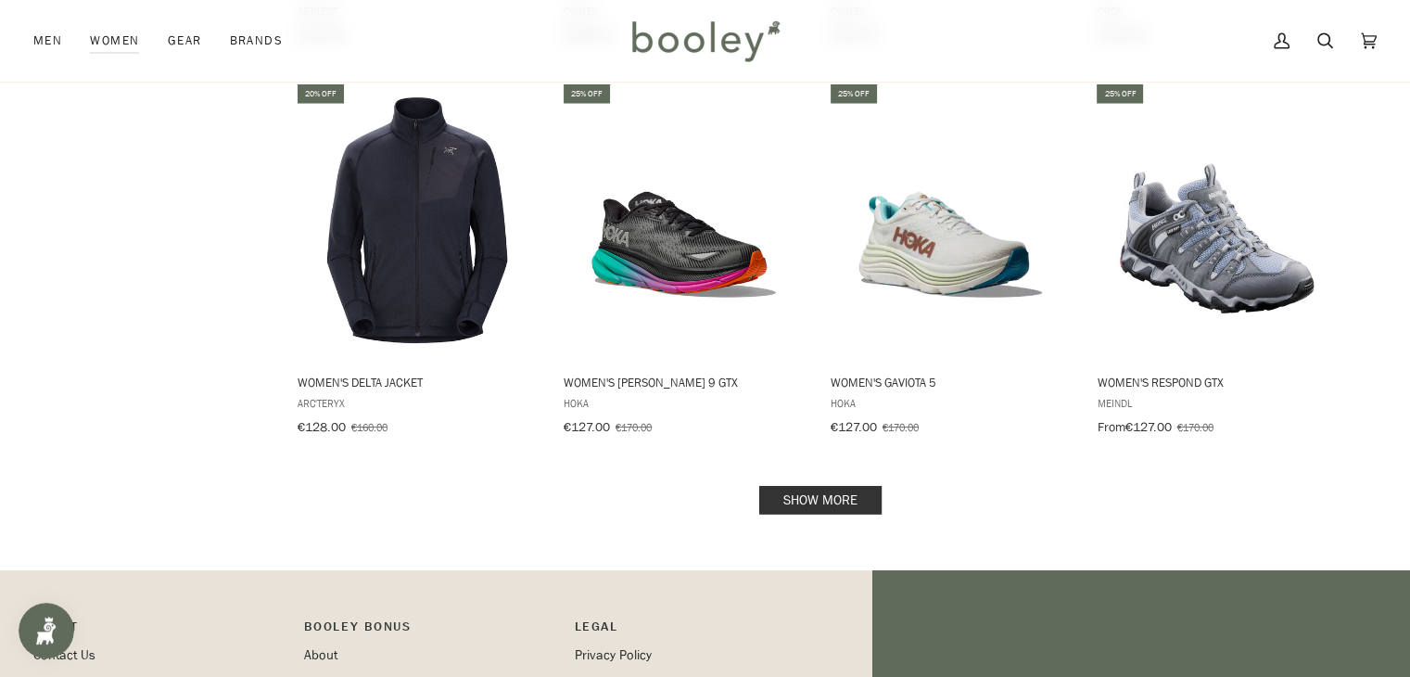
click at [836, 486] on link "Show more" at bounding box center [820, 500] width 122 height 29
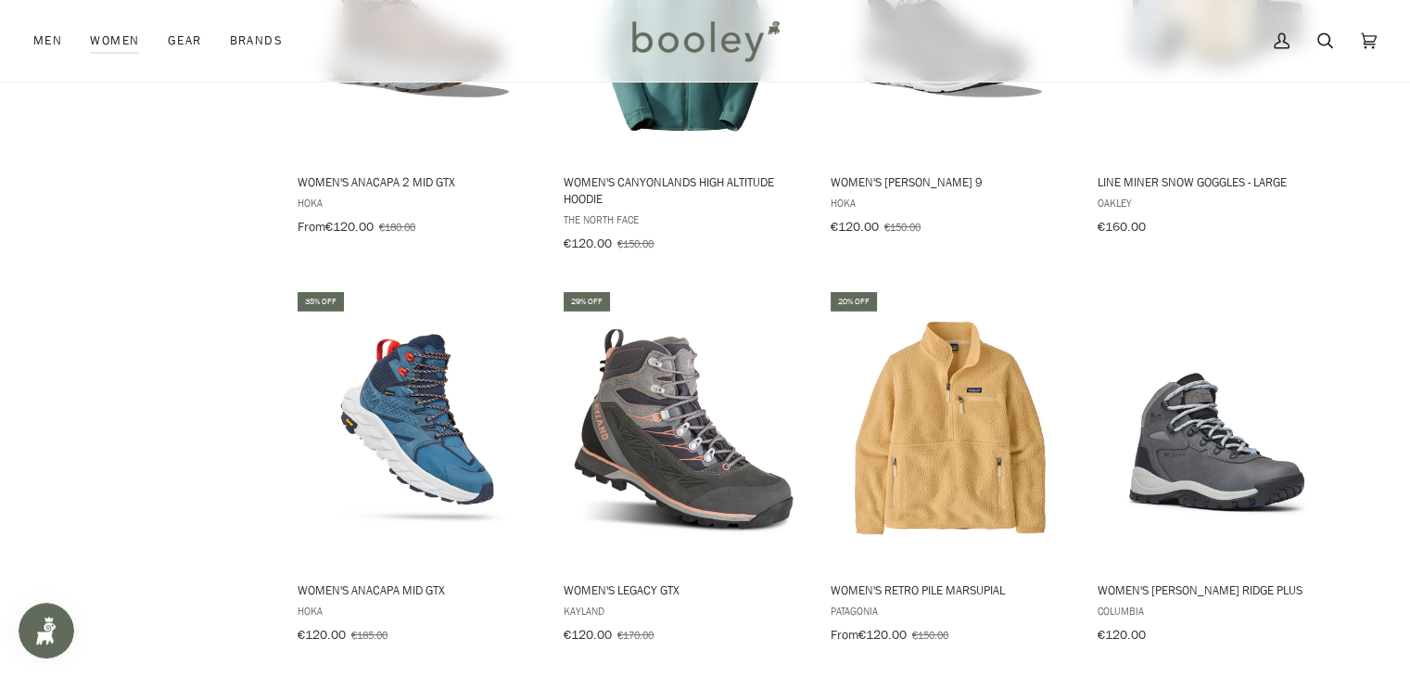
scroll to position [19517, 0]
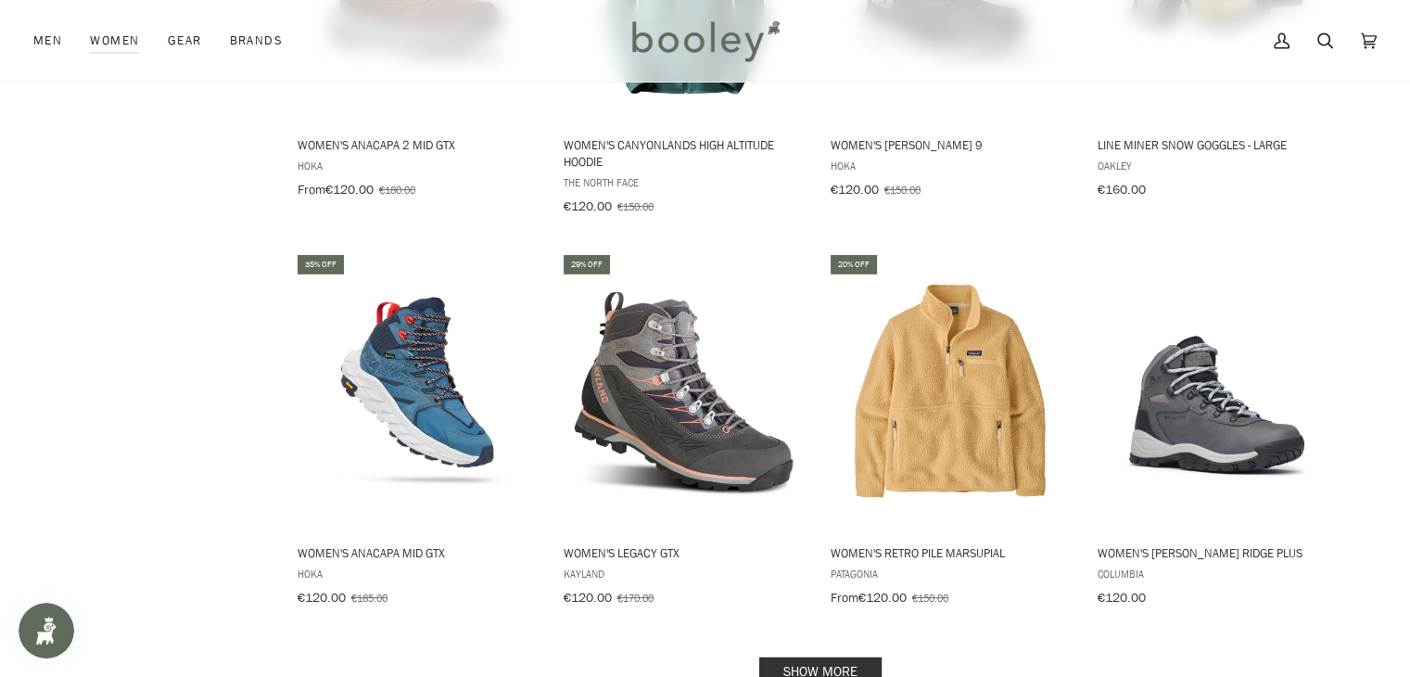
click at [849, 657] on link "Show more" at bounding box center [820, 671] width 122 height 29
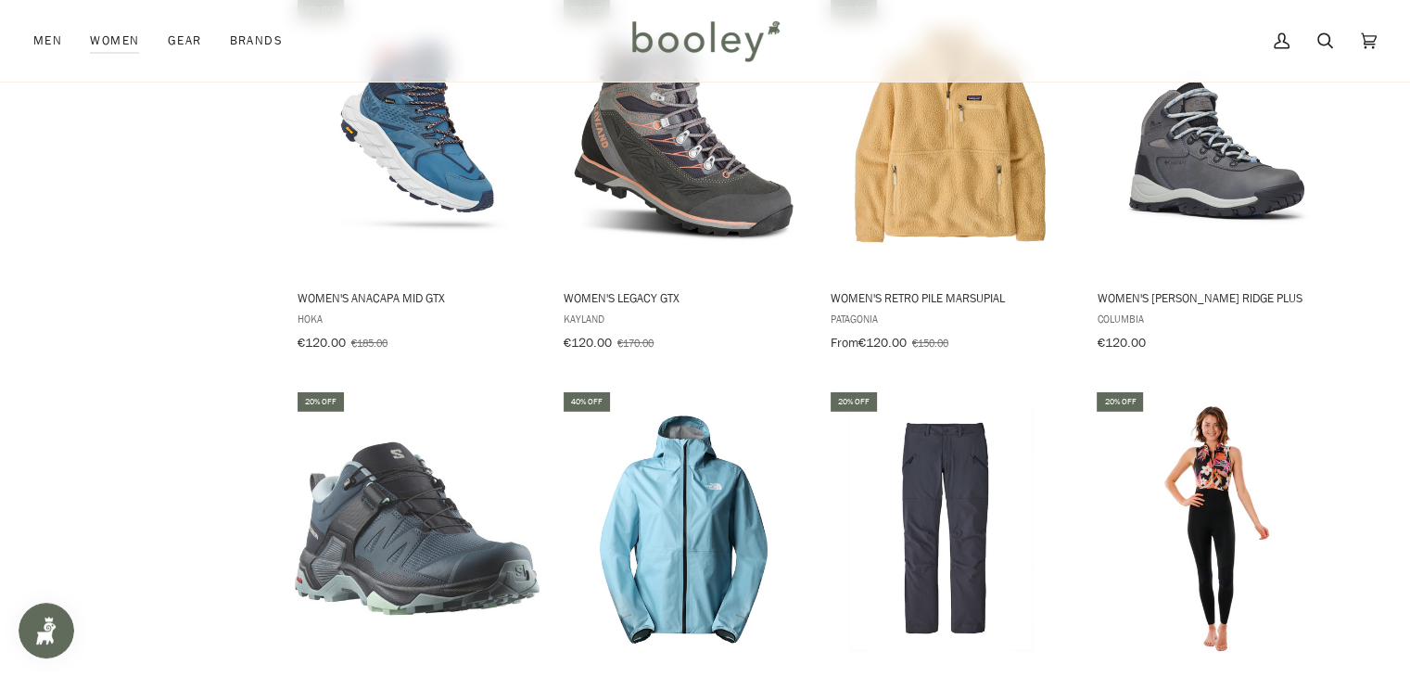
scroll to position [19850, 0]
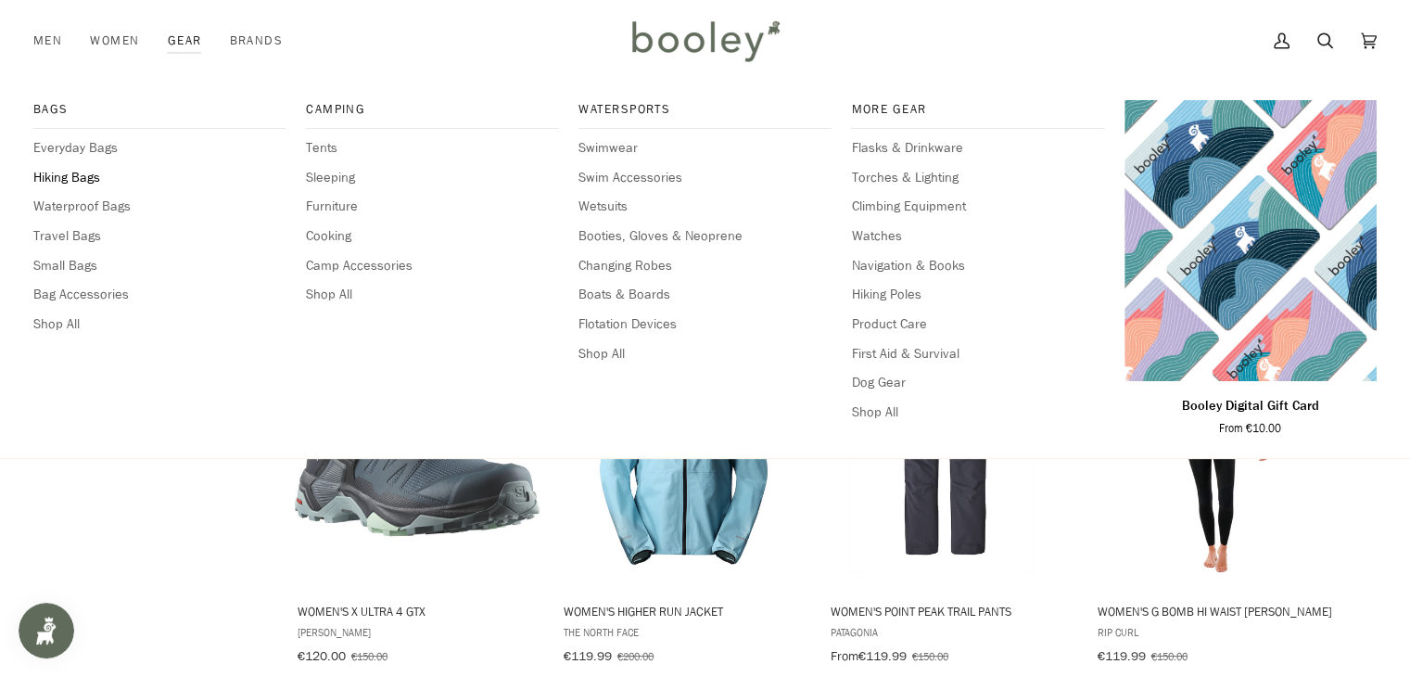
click at [75, 174] on span "Hiking Bags" at bounding box center [159, 178] width 252 height 20
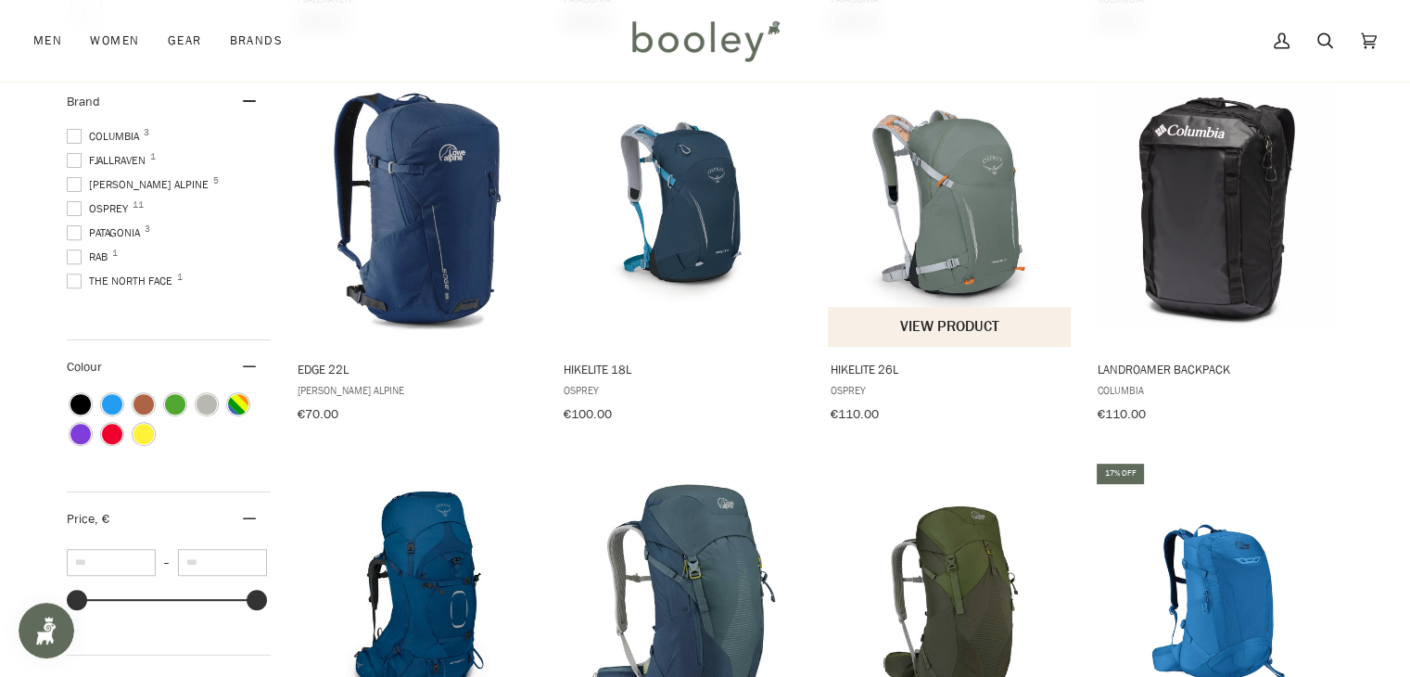
scroll to position [667, 0]
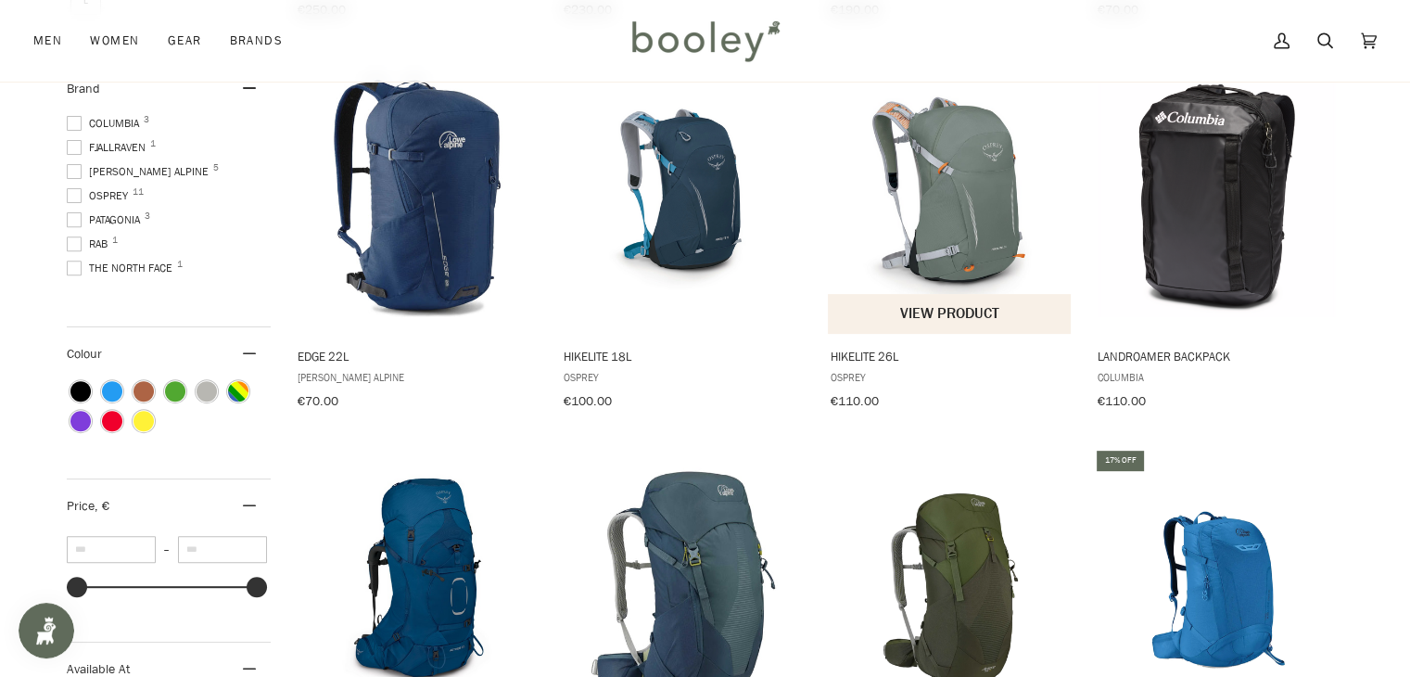
click at [991, 197] on img "Hikelite 26L" at bounding box center [951, 195] width 246 height 246
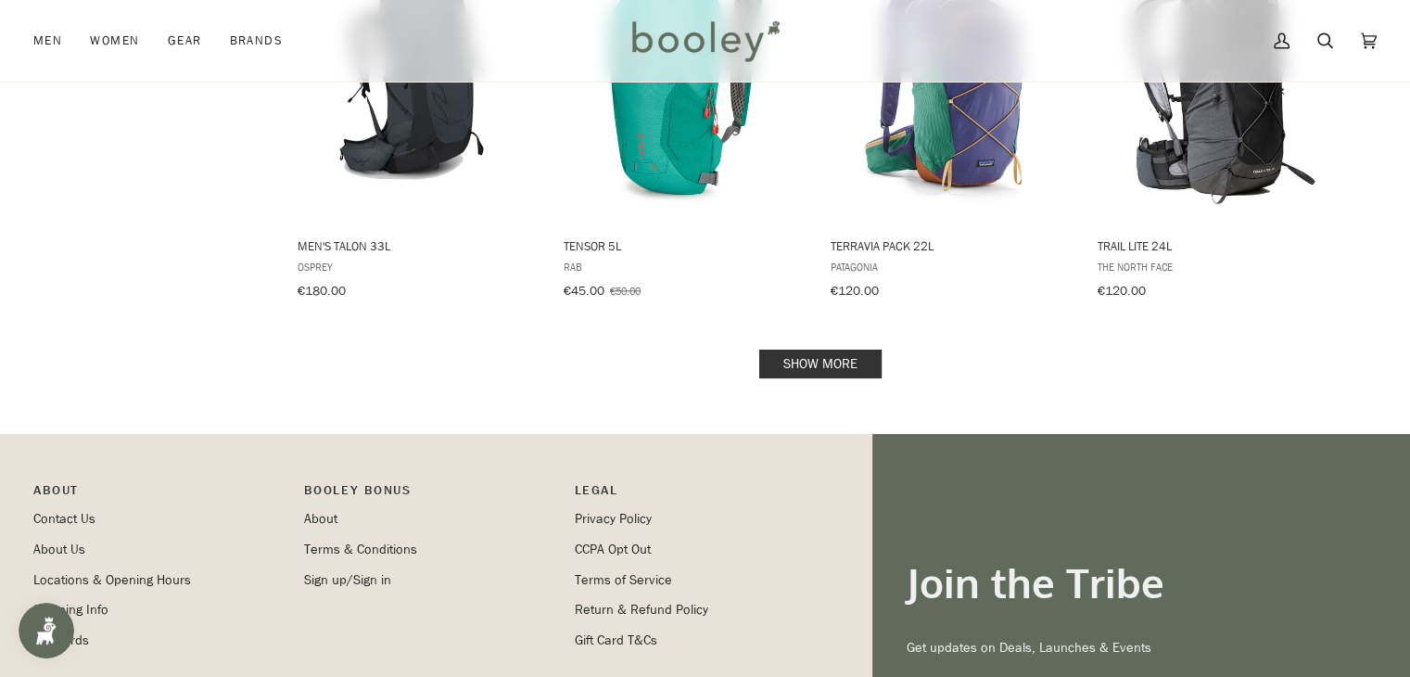
scroll to position [1965, 0]
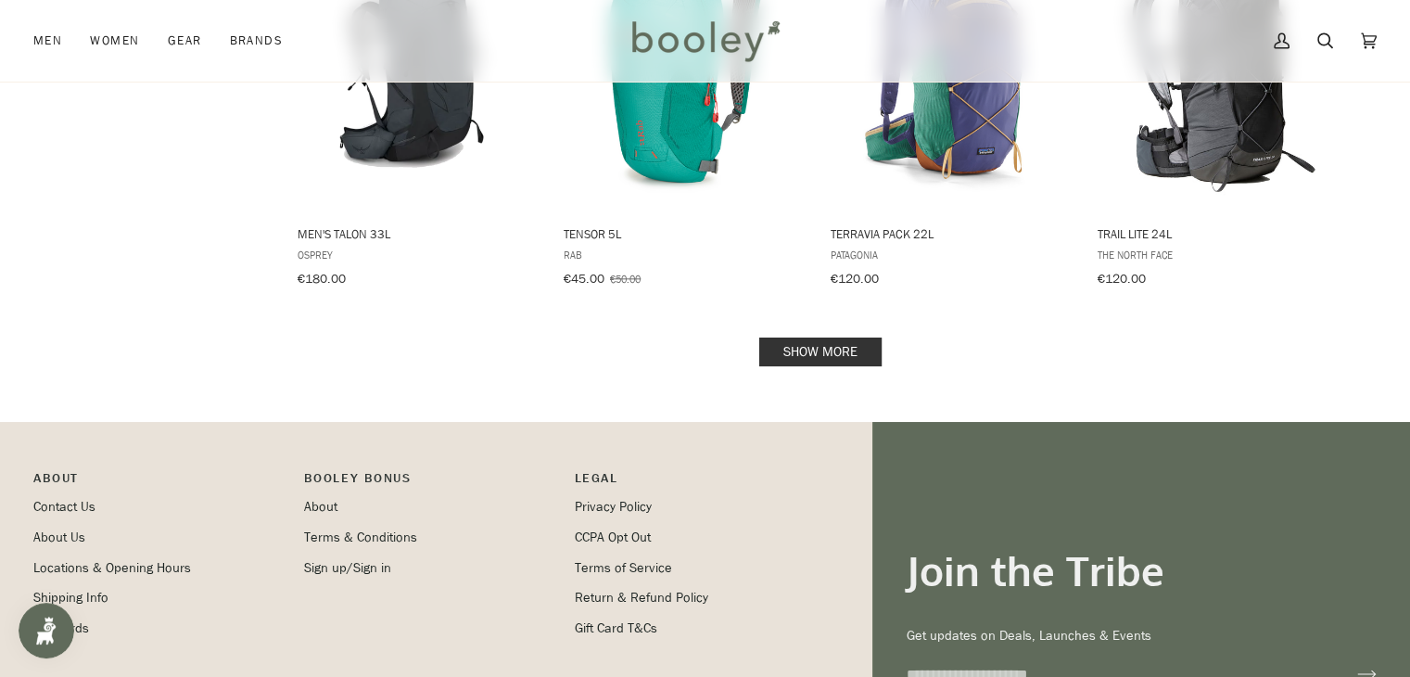
click at [837, 338] on link "Show more" at bounding box center [820, 351] width 122 height 29
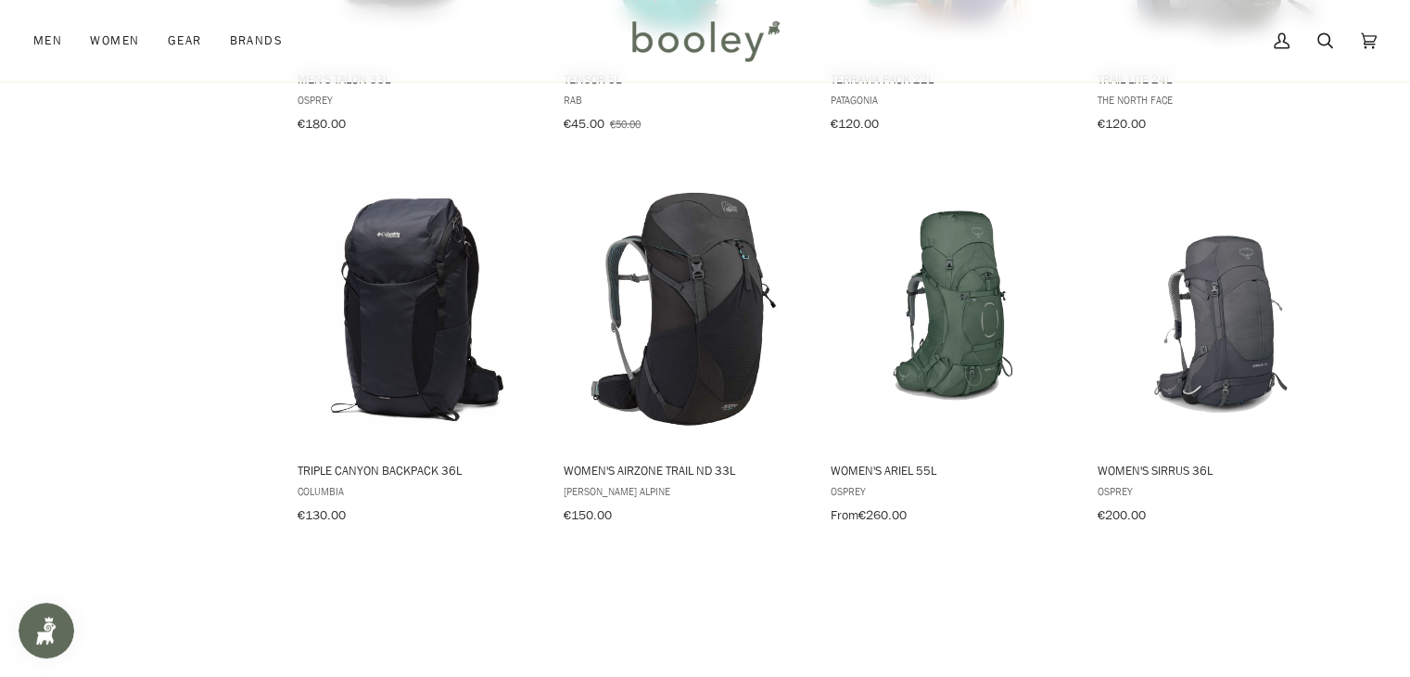
scroll to position [2002, 0]
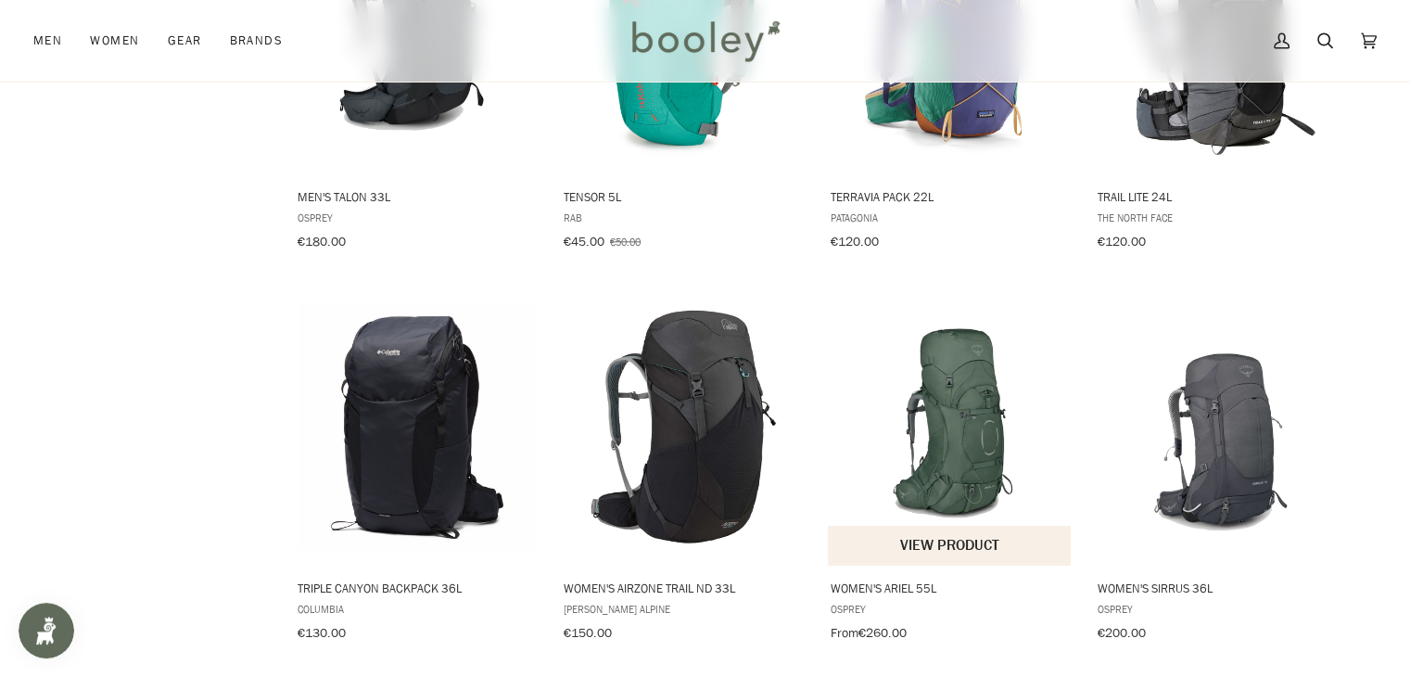
click at [980, 411] on img "Women's Ariel 55L" at bounding box center [951, 427] width 246 height 246
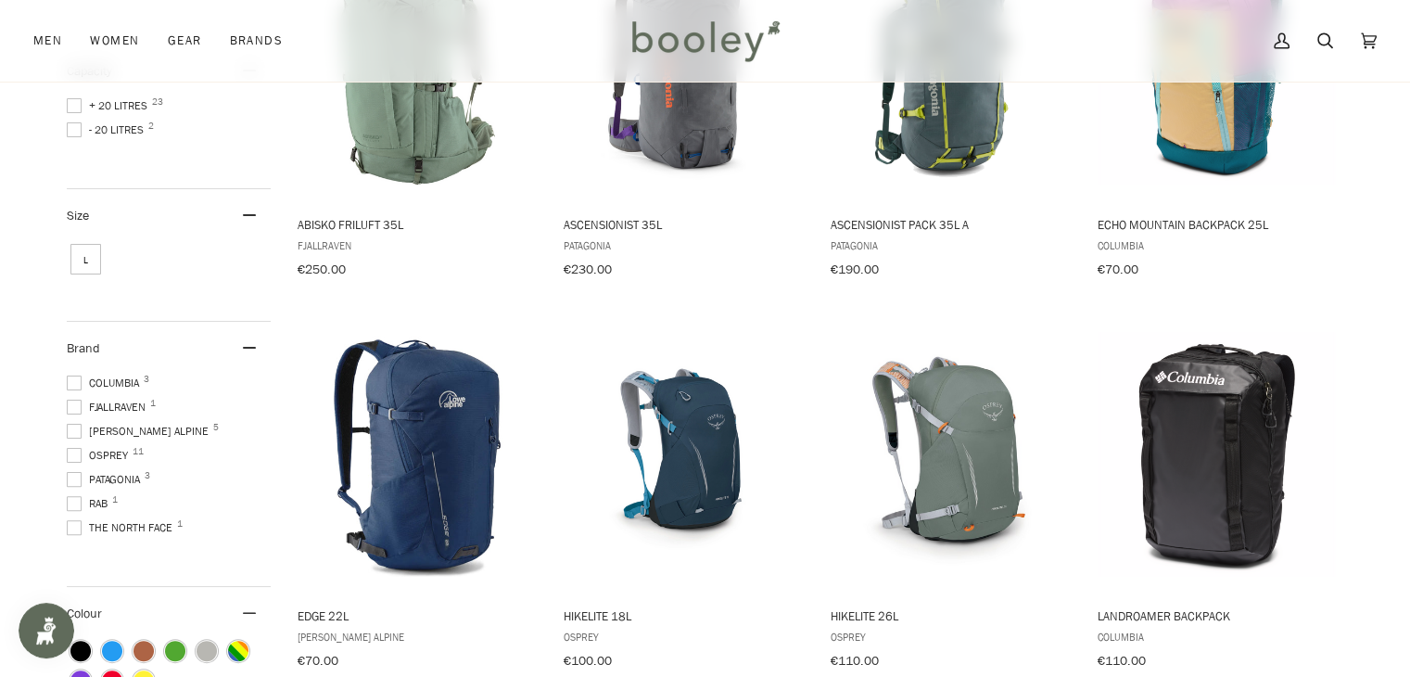
scroll to position [408, 0]
click at [923, 457] on img "Hikelite 26L" at bounding box center [951, 455] width 246 height 246
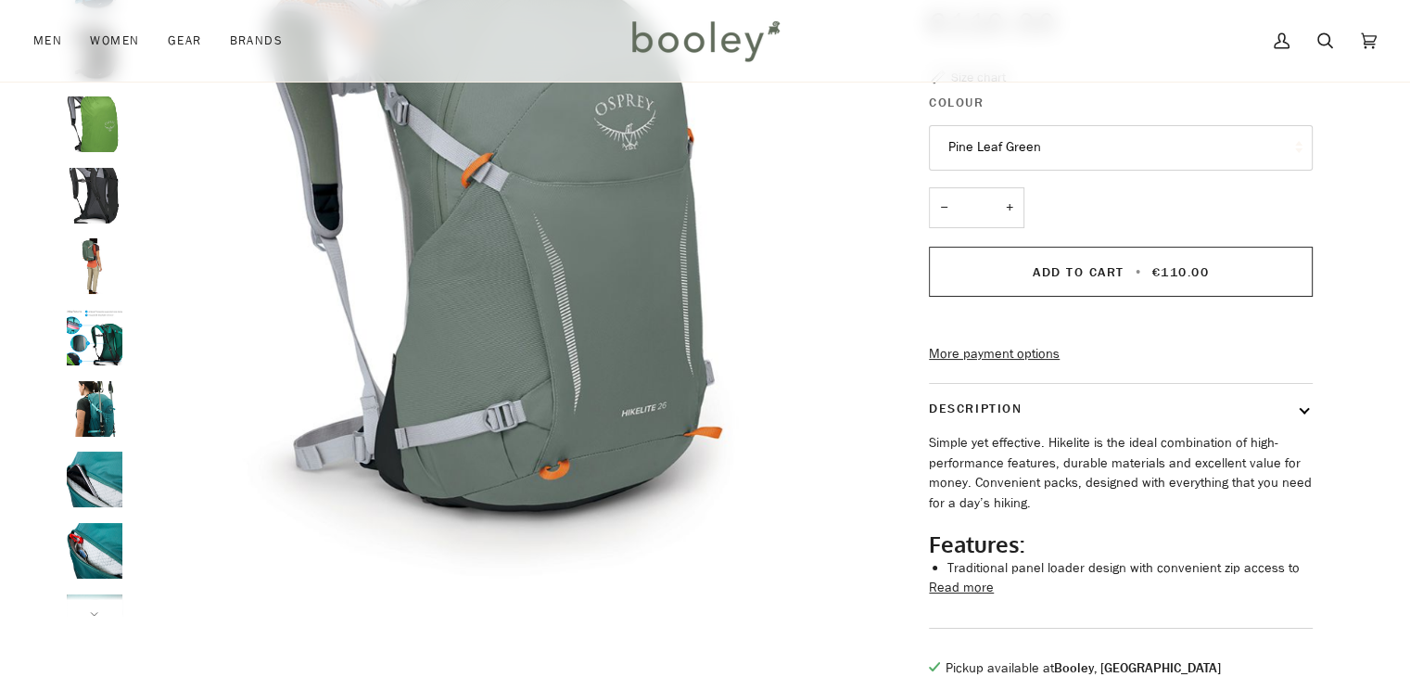
scroll to position [259, 0]
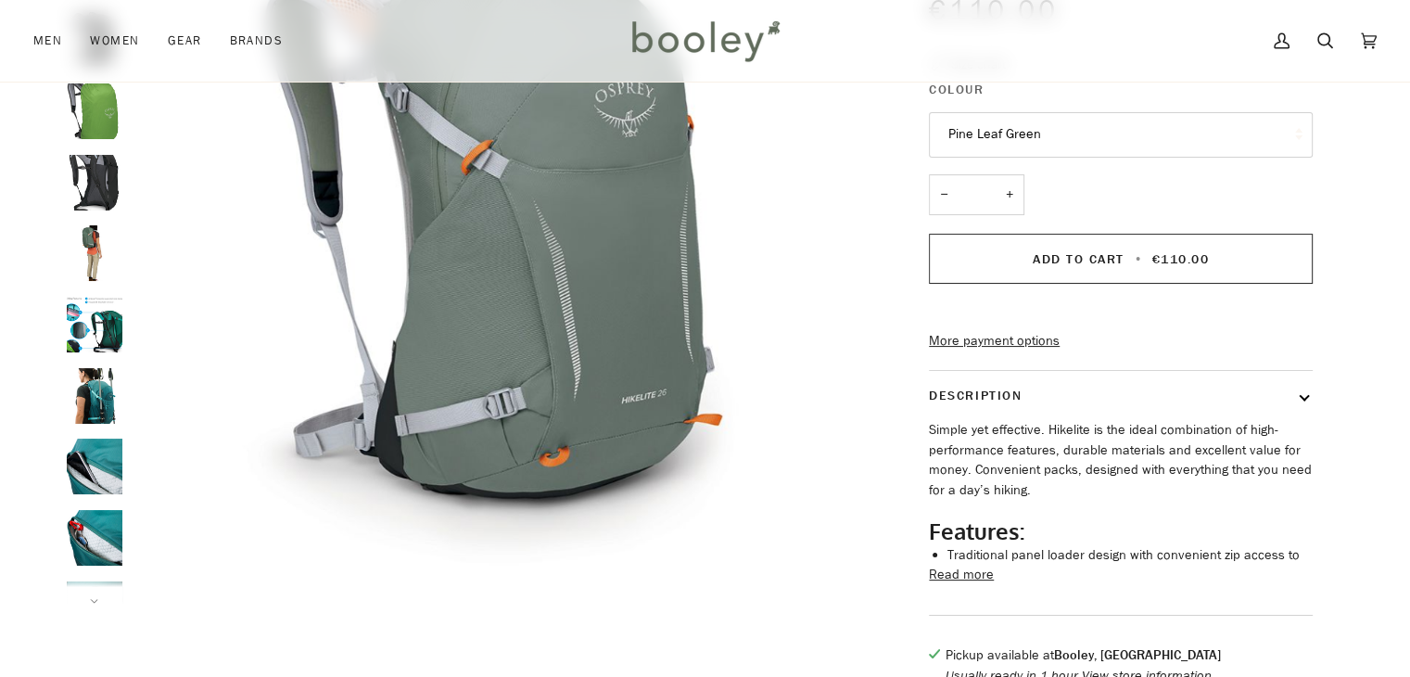
click at [86, 258] on img "Osprey Hikelite 26L - Booley Galway" at bounding box center [95, 253] width 56 height 56
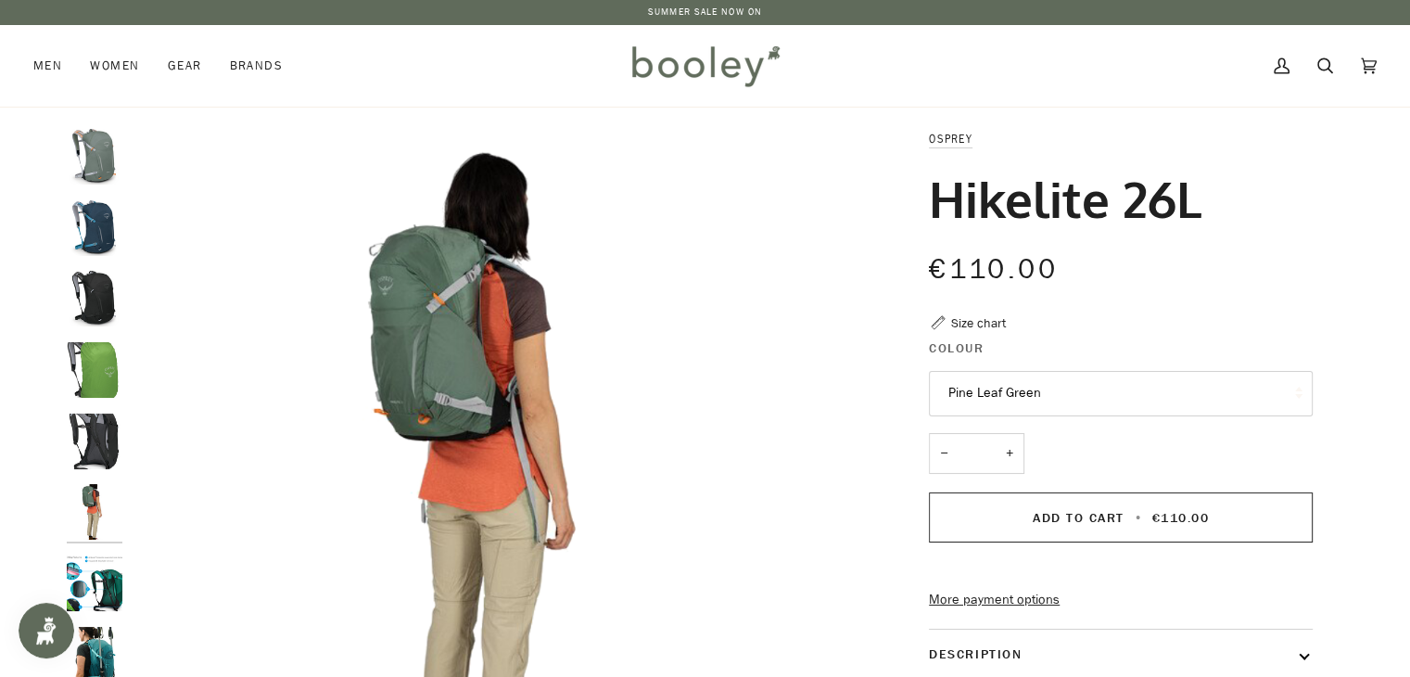
scroll to position [0, 0]
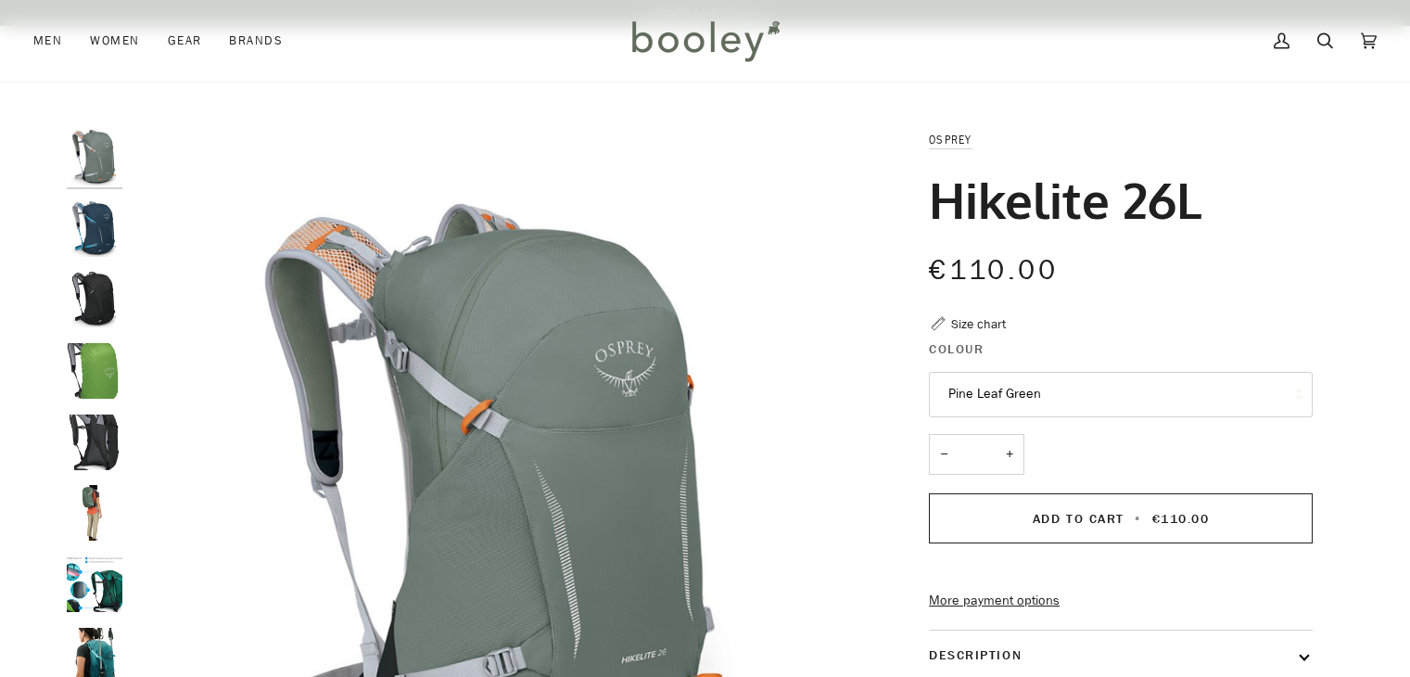
scroll to position [297, 0]
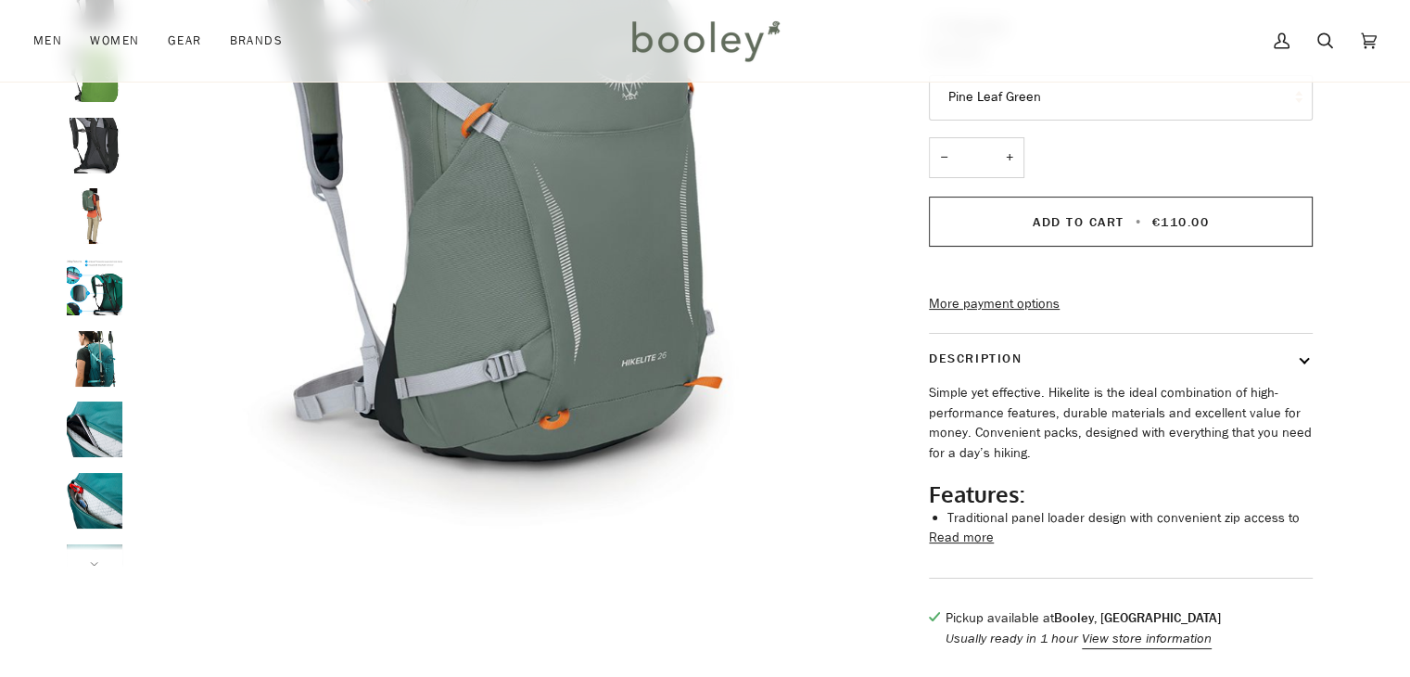
click at [112, 425] on img "Osprey Hikelite 26L - Booley Galway" at bounding box center [95, 429] width 56 height 56
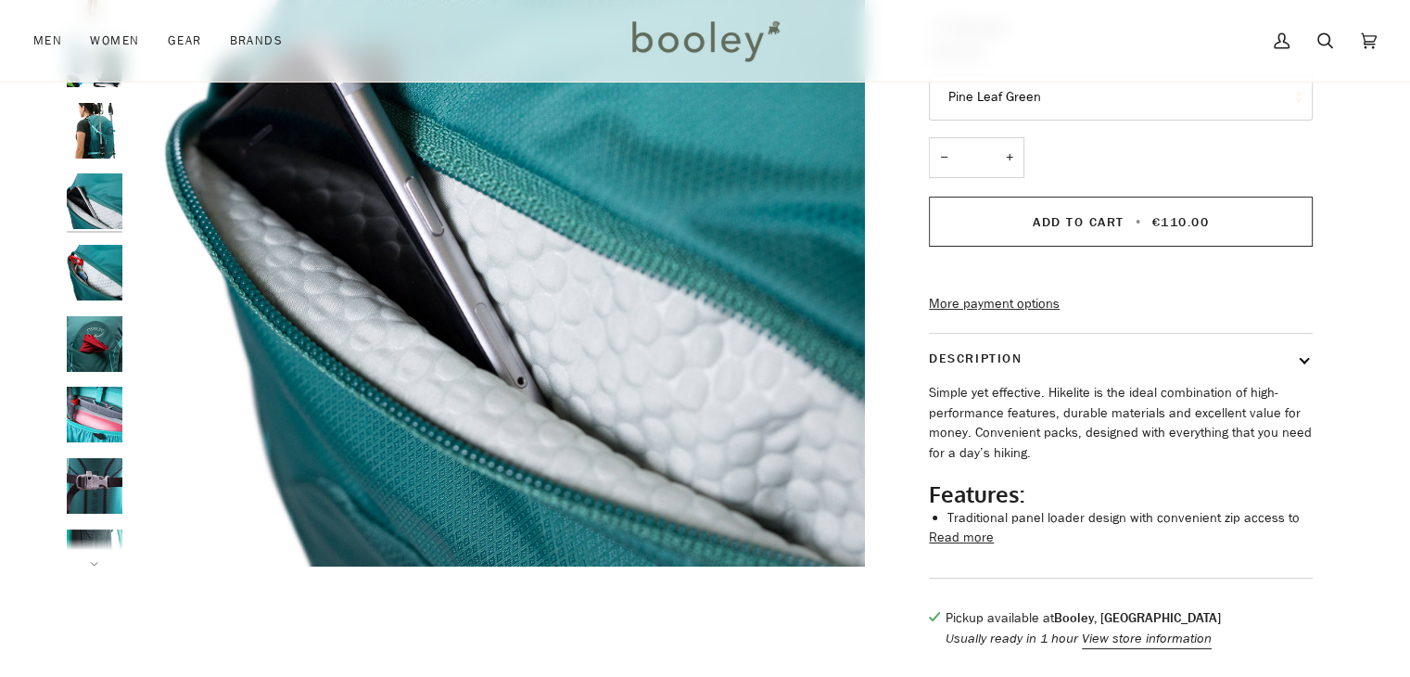
scroll to position [0, 0]
click at [104, 322] on img "Osprey Hikelite 26L - Booley Galway" at bounding box center [95, 344] width 56 height 56
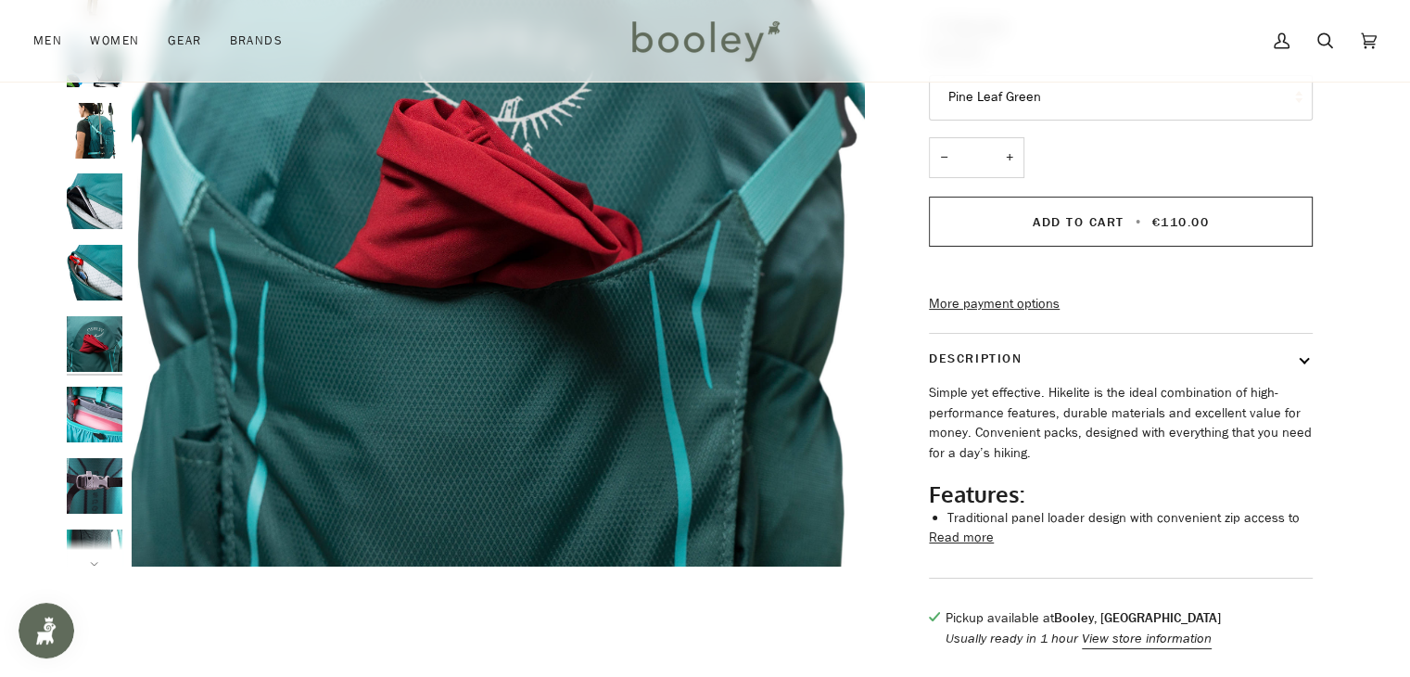
scroll to position [330, 0]
